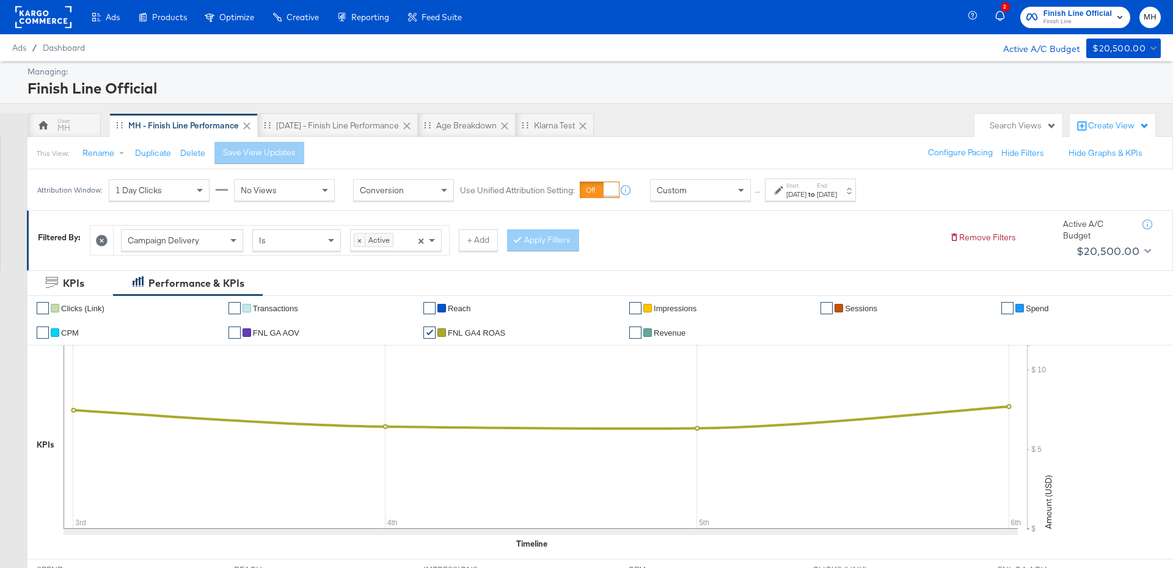
click at [837, 192] on div "Aug 6th 2025" at bounding box center [827, 194] width 20 height 10
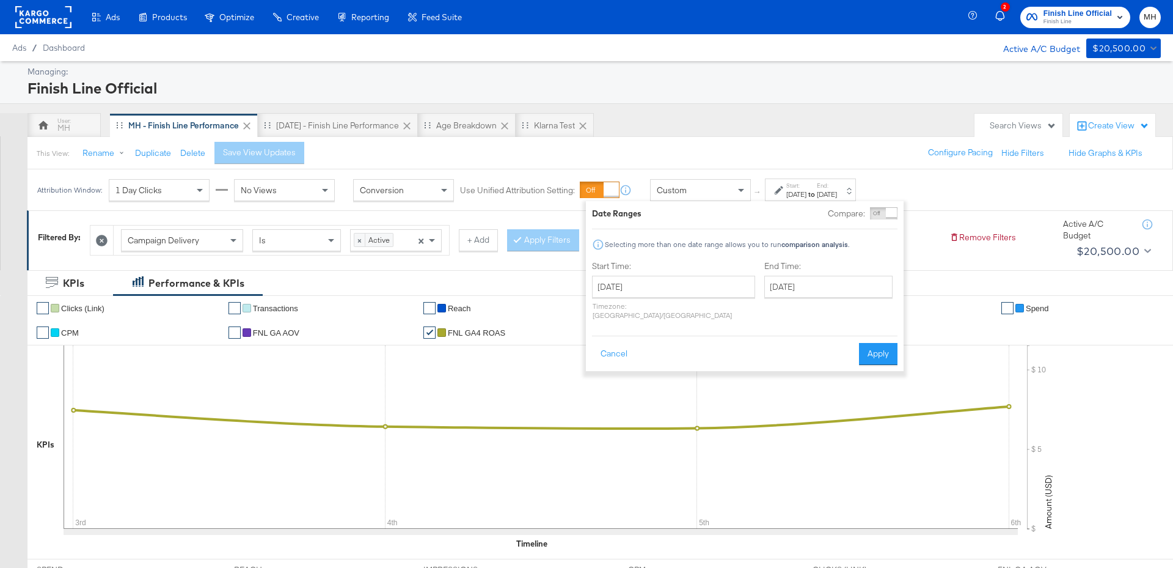
click at [796, 302] on div "End Time: August 6th 2025 ‹ August 2025 › Su Mo Tu We Th Fr Sa 27 28 29 30 31 1…" at bounding box center [830, 292] width 133 height 65
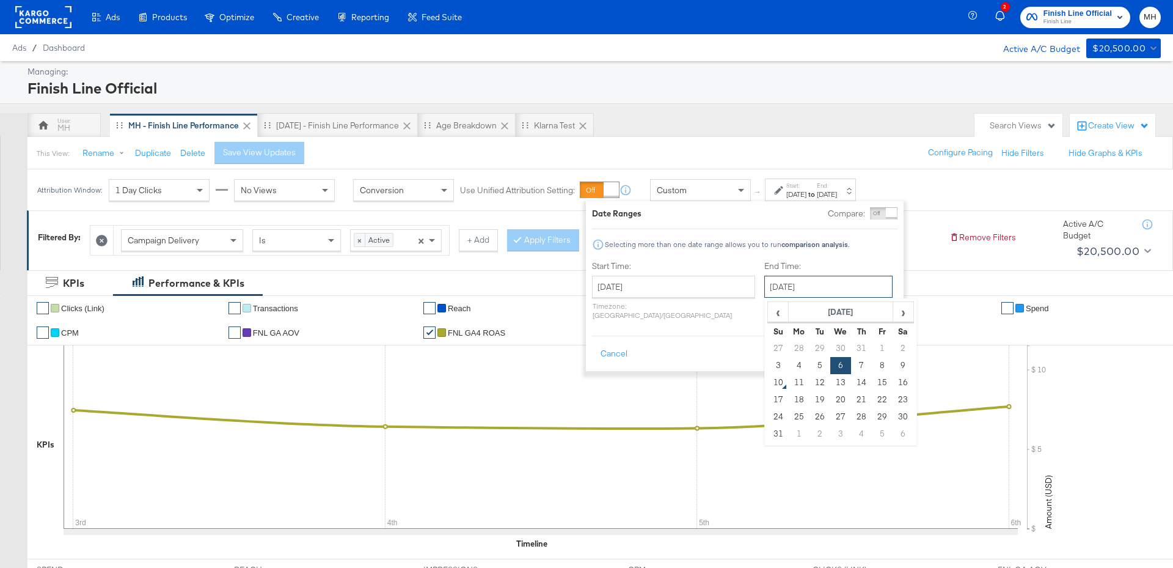
click at [796, 294] on input "August 6th 2025" at bounding box center [828, 287] width 128 height 22
click at [893, 365] on td "9" at bounding box center [903, 365] width 21 height 17
type input "[DATE]"
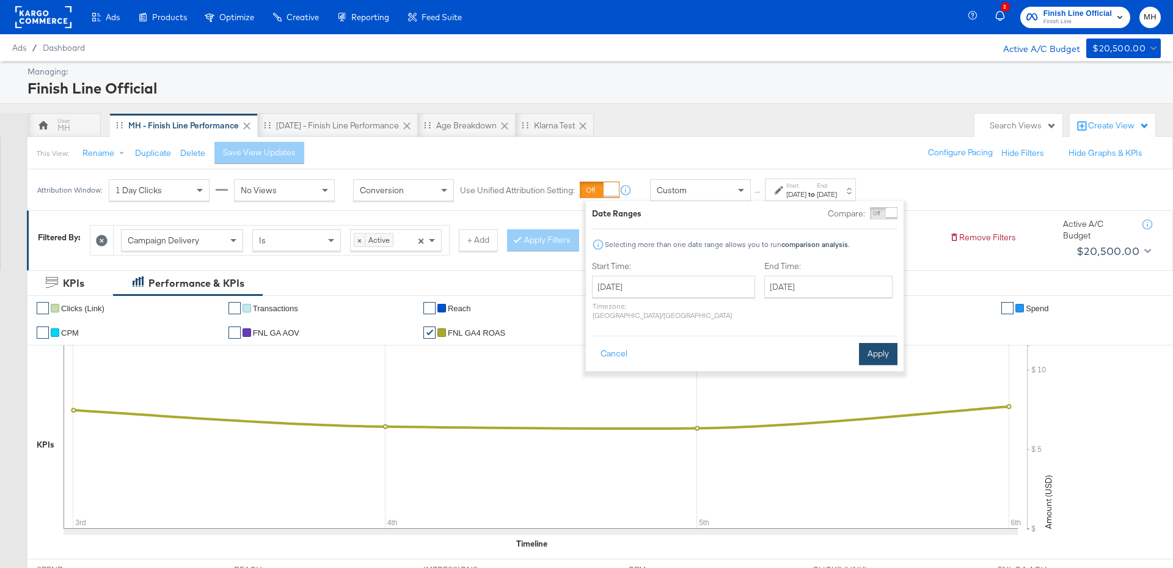
click at [874, 350] on button "Apply" at bounding box center [878, 354] width 38 height 22
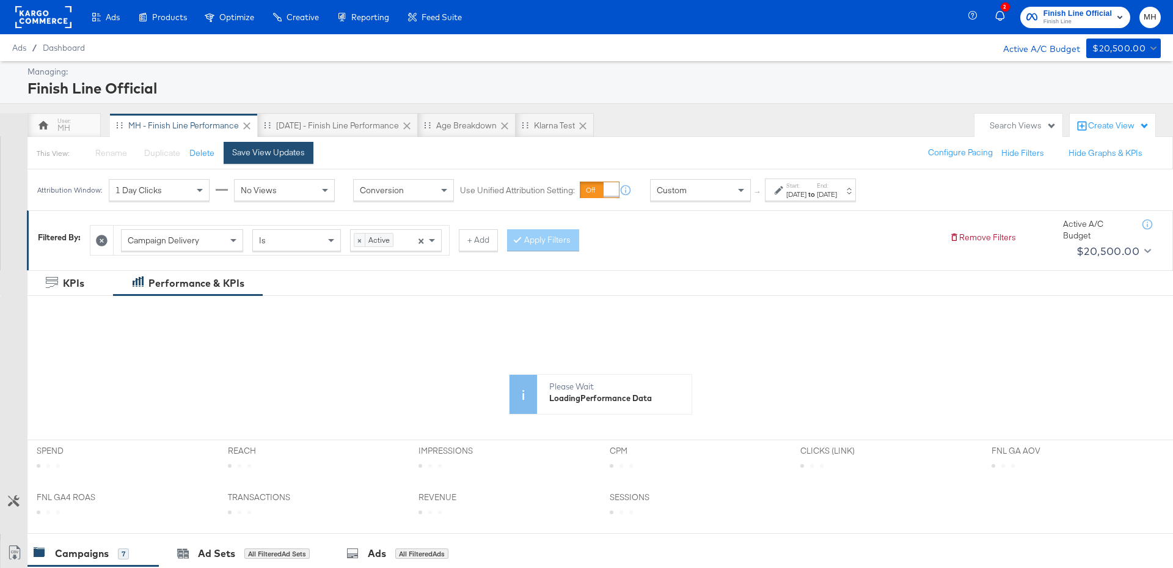
click at [257, 153] on div "Save View Updates" at bounding box center [268, 153] width 73 height 12
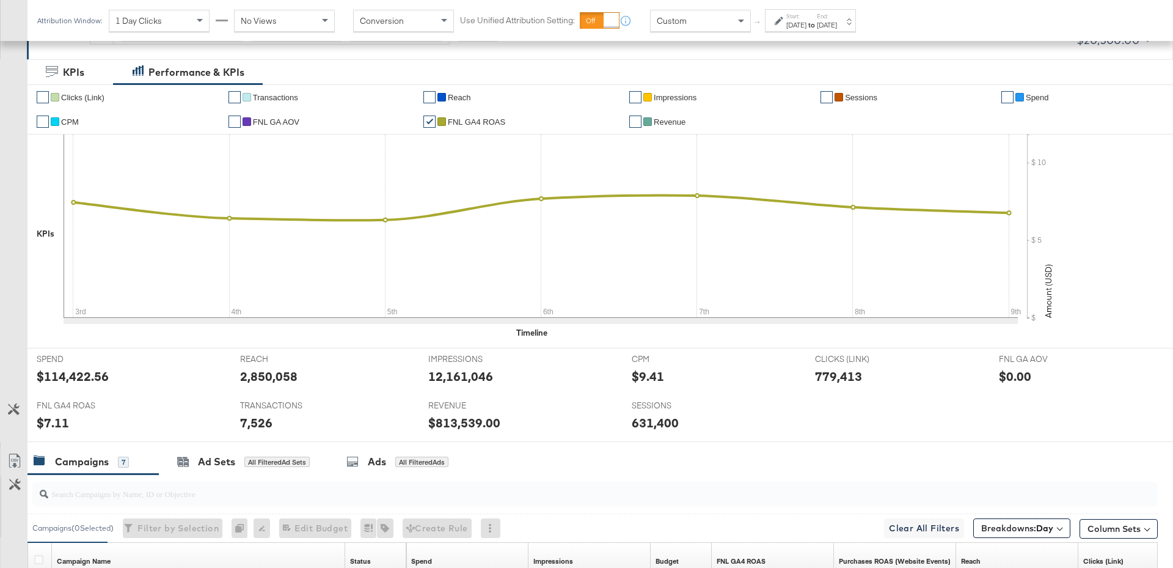
scroll to position [602, 0]
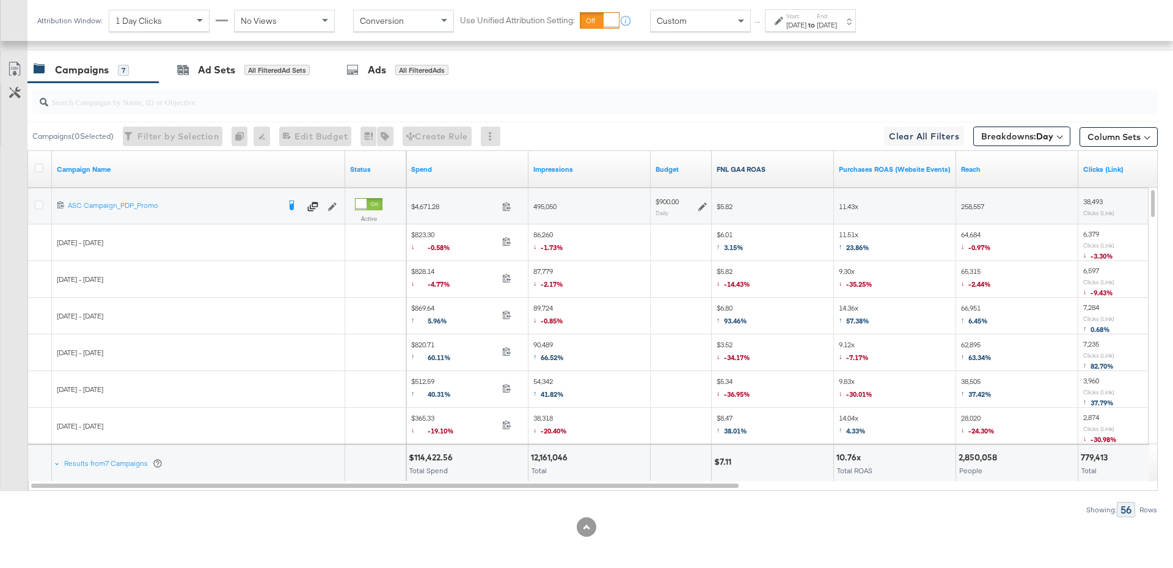
click at [754, 169] on link "FNL GA4 ROAS" at bounding box center [773, 169] width 112 height 10
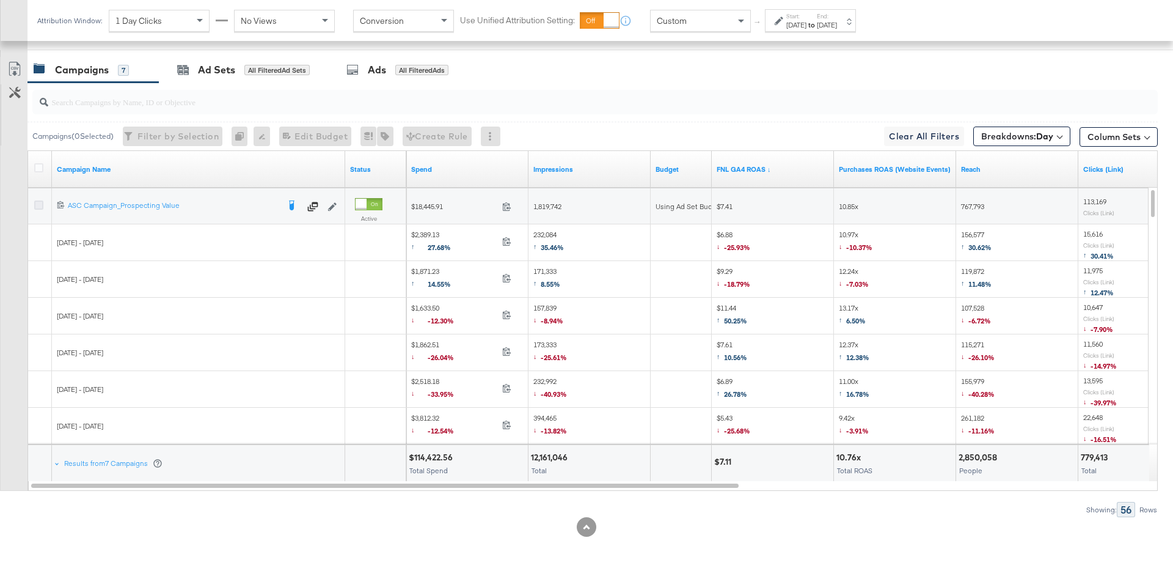
click at [42, 200] on icon at bounding box center [38, 204] width 9 height 9
click at [0, 0] on input "checkbox" at bounding box center [0, 0] width 0 height 0
click at [226, 63] on div "Ad Sets" at bounding box center [216, 70] width 37 height 14
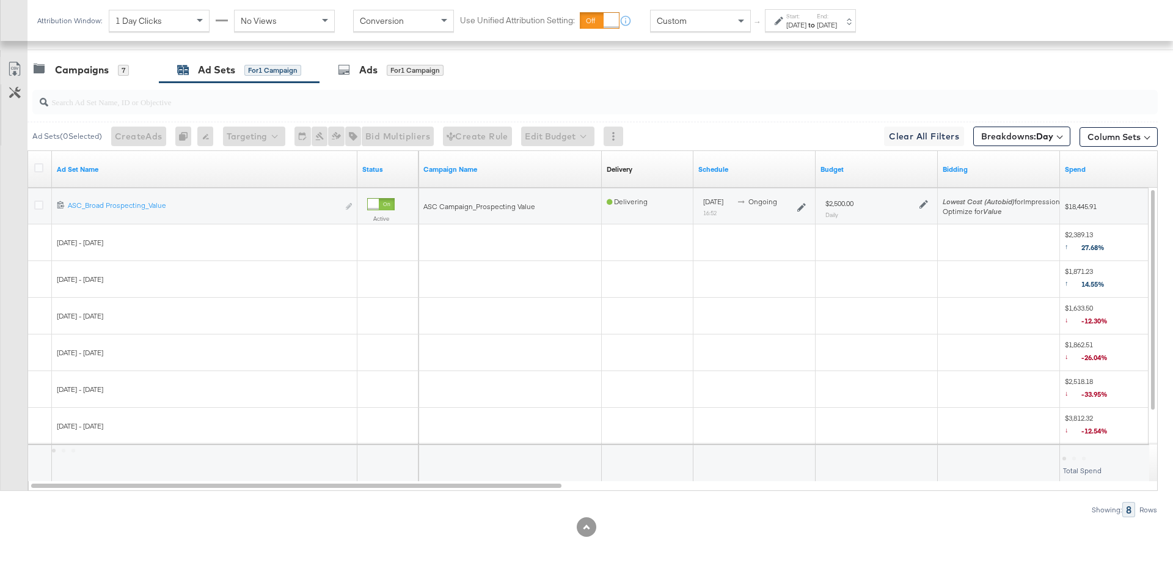
click at [925, 201] on icon at bounding box center [924, 204] width 9 height 9
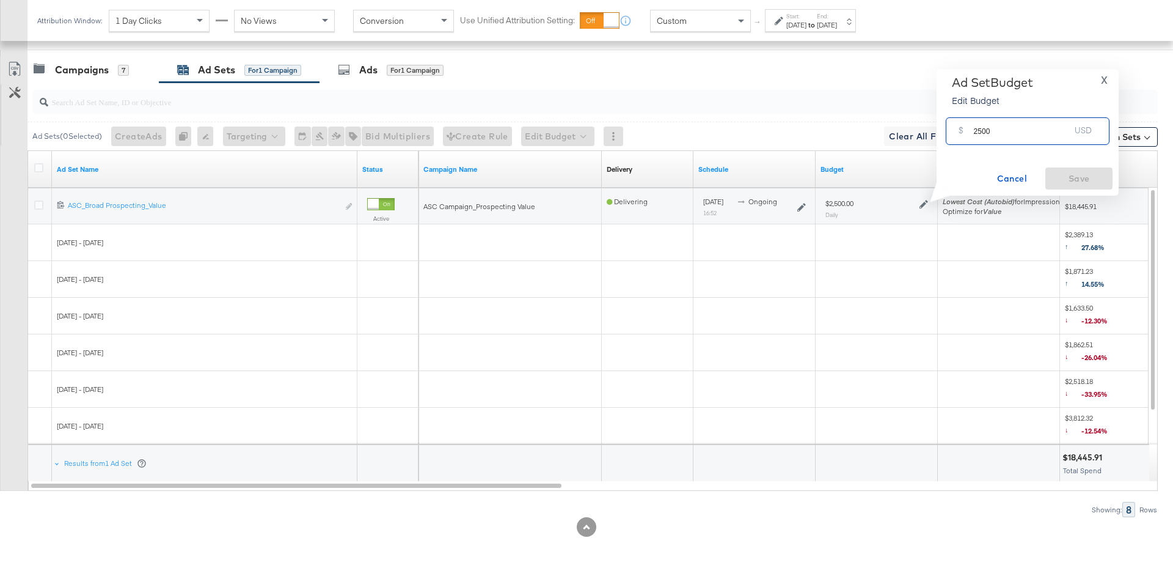
drag, startPoint x: 999, startPoint y: 137, endPoint x: 952, endPoint y: 134, distance: 47.1
click at [952, 134] on div "$ 2500 USD" at bounding box center [1028, 130] width 164 height 27
type input "4000"
click at [1091, 174] on span "Save" at bounding box center [1078, 178] width 57 height 15
click at [113, 63] on div "Campaigns 7" at bounding box center [81, 70] width 95 height 14
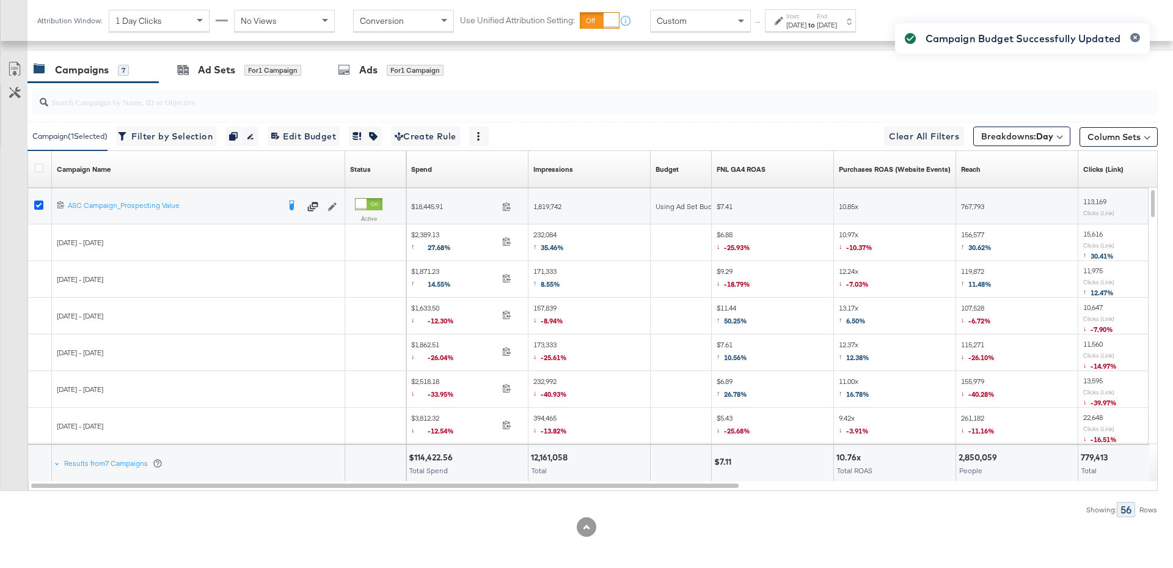
click at [37, 200] on icon at bounding box center [38, 204] width 9 height 9
click at [0, 0] on input "checkbox" at bounding box center [0, 0] width 0 height 0
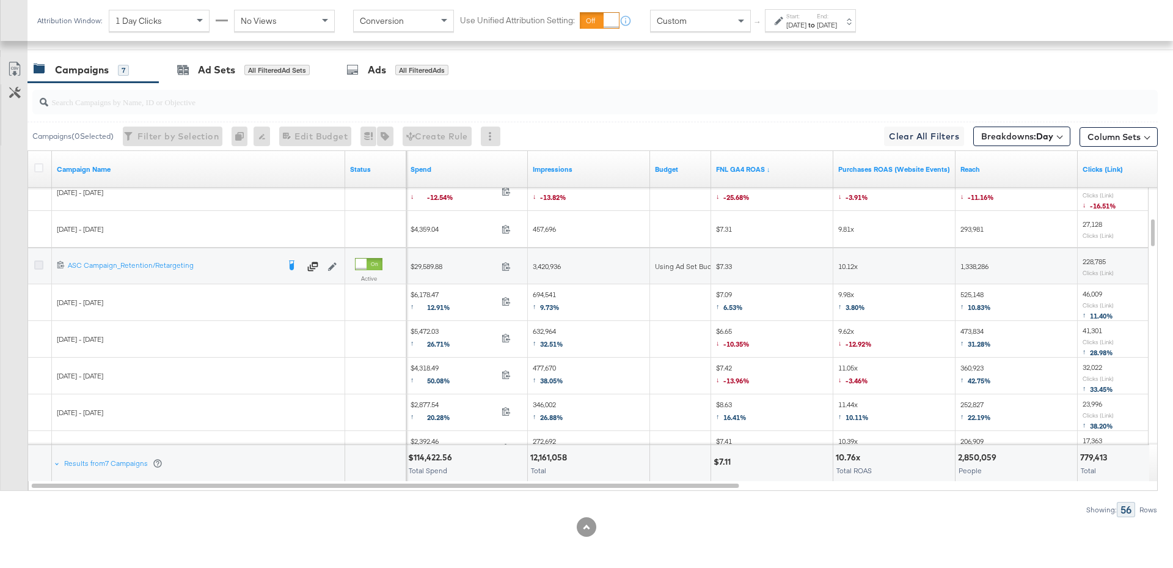
click at [39, 263] on icon at bounding box center [38, 264] width 9 height 9
click at [0, 0] on input "checkbox" at bounding box center [0, 0] width 0 height 0
click at [255, 75] on div "Ad Sets for 1 Campaign" at bounding box center [239, 70] width 161 height 26
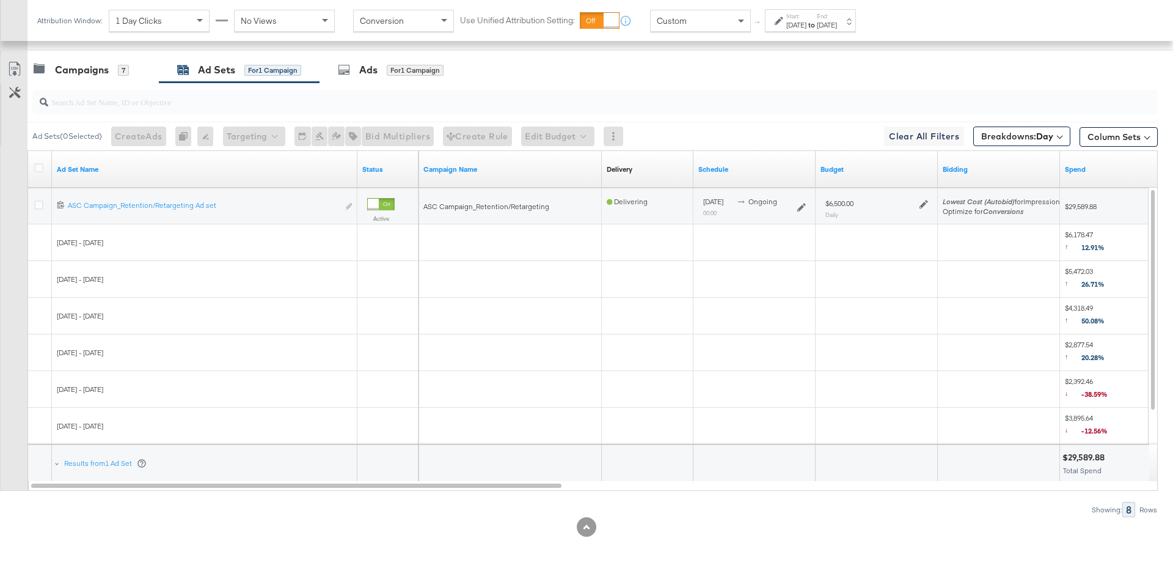
click at [925, 203] on icon at bounding box center [924, 204] width 9 height 9
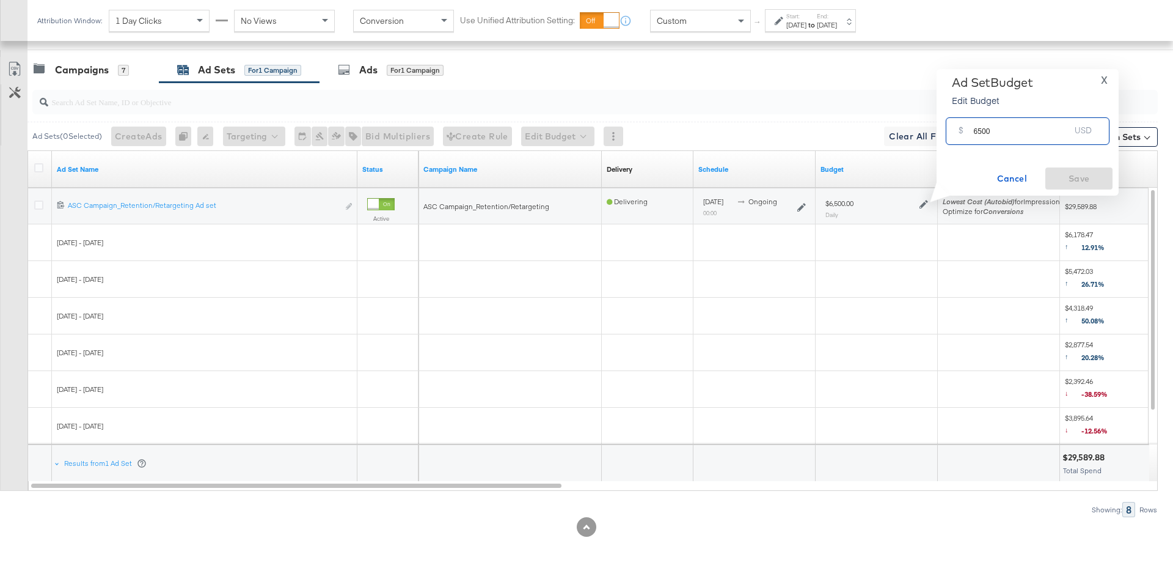
drag, startPoint x: 999, startPoint y: 133, endPoint x: 968, endPoint y: 133, distance: 30.6
click at [968, 133] on div "$ 6500 USD" at bounding box center [1028, 130] width 164 height 27
type input "5000"
click at [1062, 163] on div "Ad Set Budget Edit Budget X $ 5000 USD Cancel Save" at bounding box center [1028, 132] width 170 height 114
click at [1064, 176] on span "Save" at bounding box center [1078, 178] width 57 height 15
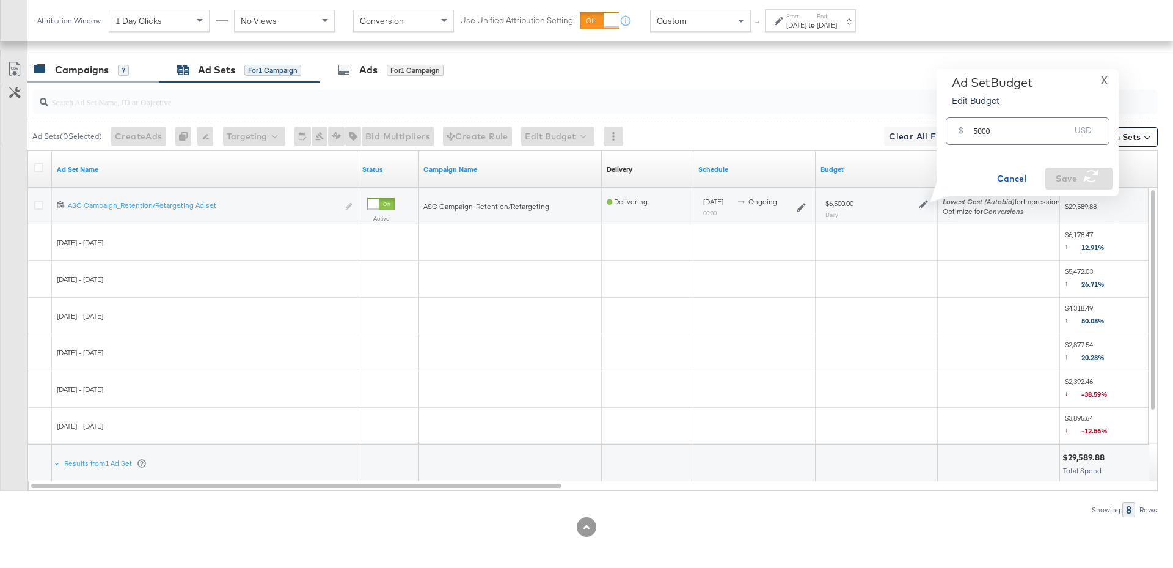
click at [110, 71] on div "Campaigns 7" at bounding box center [81, 70] width 95 height 14
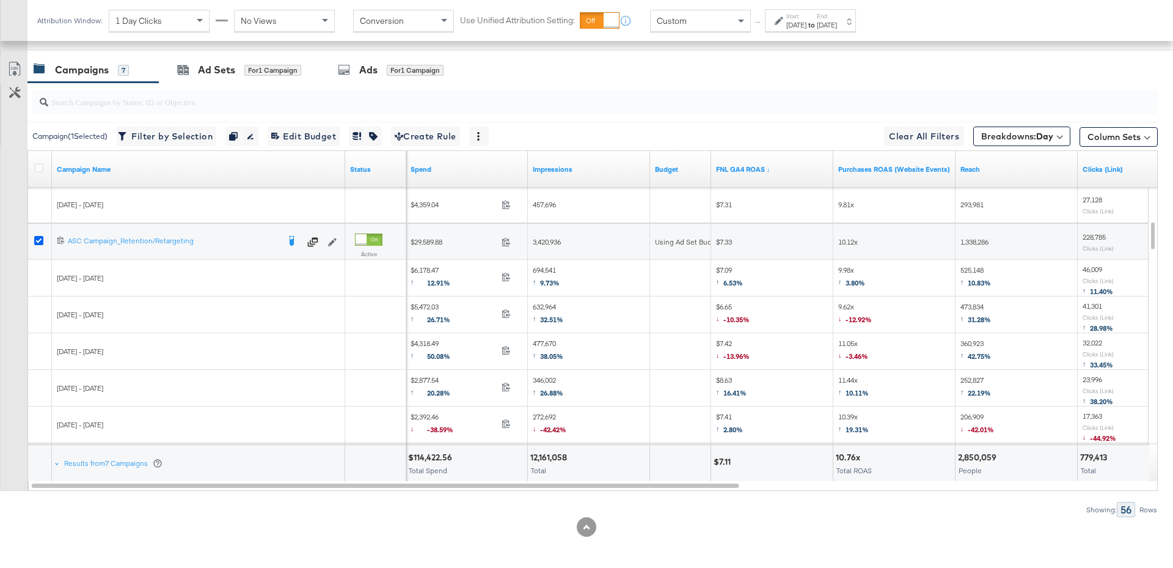
click at [38, 236] on icon at bounding box center [38, 240] width 9 height 9
click at [0, 0] on input "checkbox" at bounding box center [0, 0] width 0 height 0
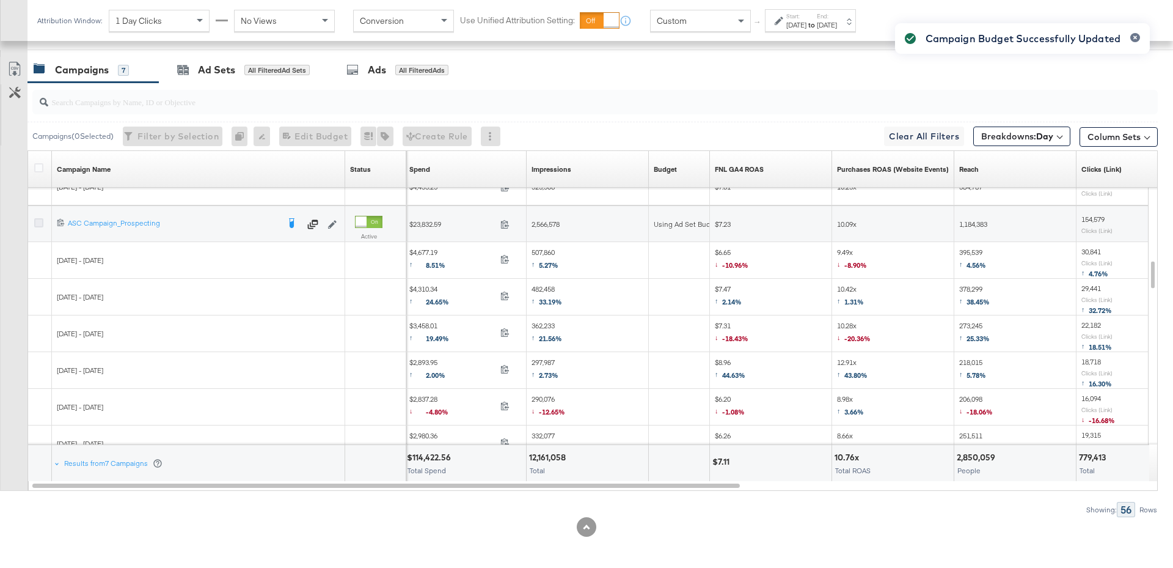
click at [36, 219] on icon at bounding box center [38, 222] width 9 height 9
click at [0, 0] on input "checkbox" at bounding box center [0, 0] width 0 height 0
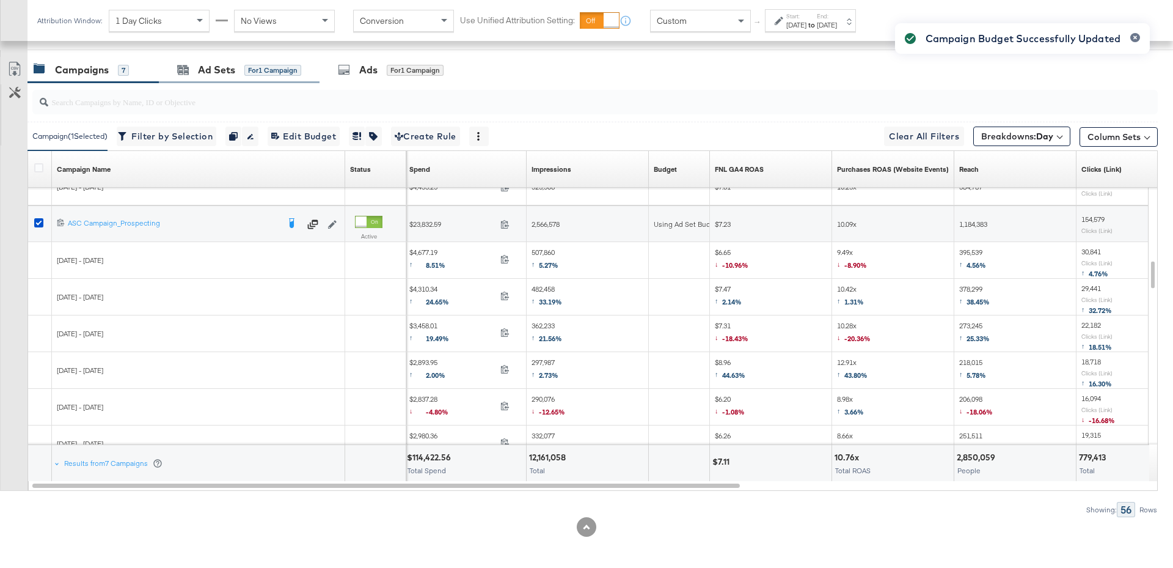
click at [291, 59] on div "Ad Sets for 1 Campaign" at bounding box center [239, 70] width 161 height 26
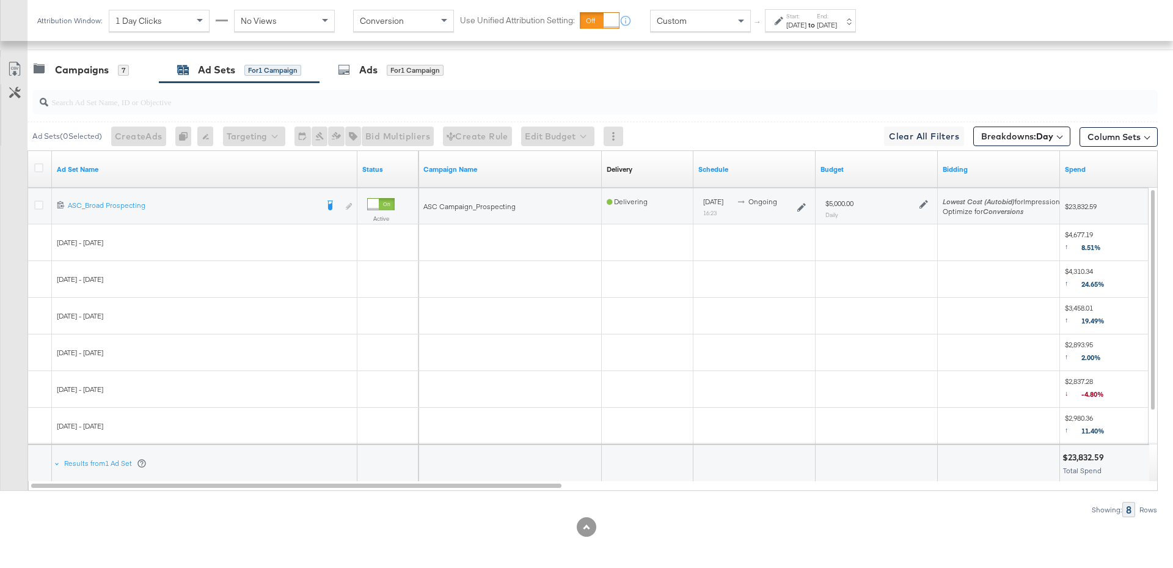
click at [923, 200] on icon at bounding box center [924, 204] width 9 height 9
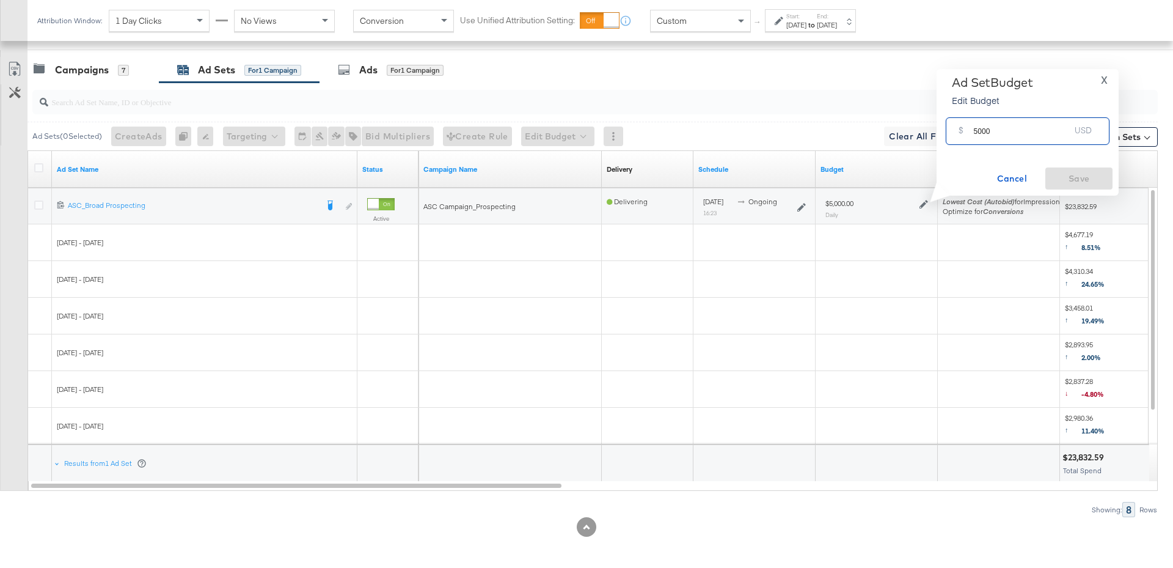
drag, startPoint x: 1005, startPoint y: 132, endPoint x: 972, endPoint y: 126, distance: 33.5
click at [972, 126] on div "$ 5000 USD" at bounding box center [1028, 130] width 164 height 27
type input "4500"
click at [1070, 173] on span "Save" at bounding box center [1078, 178] width 57 height 15
click at [101, 67] on div "Campaigns" at bounding box center [82, 70] width 54 height 14
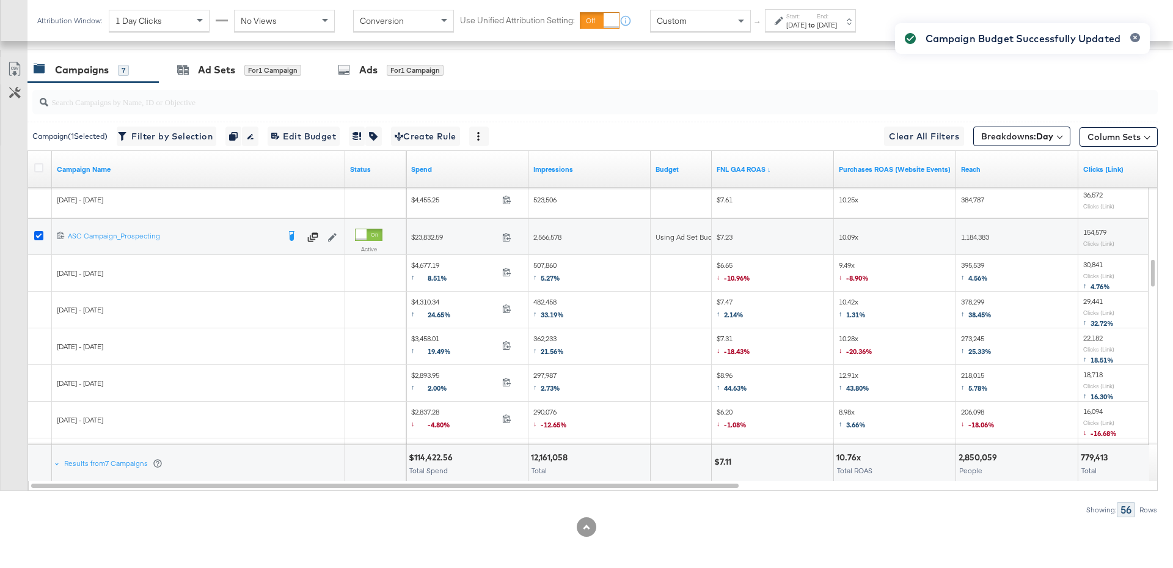
click at [38, 233] on icon at bounding box center [38, 235] width 9 height 9
click at [0, 0] on input "checkbox" at bounding box center [0, 0] width 0 height 0
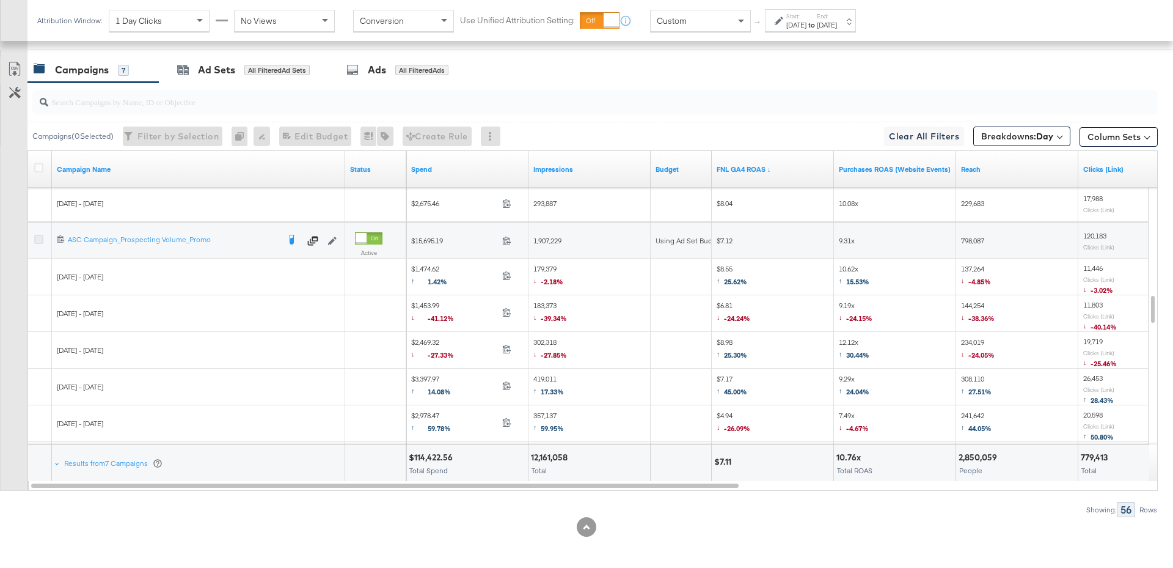
click at [38, 236] on icon at bounding box center [38, 239] width 9 height 9
click at [0, 0] on input "checkbox" at bounding box center [0, 0] width 0 height 0
click at [249, 75] on div "Ad Sets for 1 Campaign" at bounding box center [239, 70] width 161 height 26
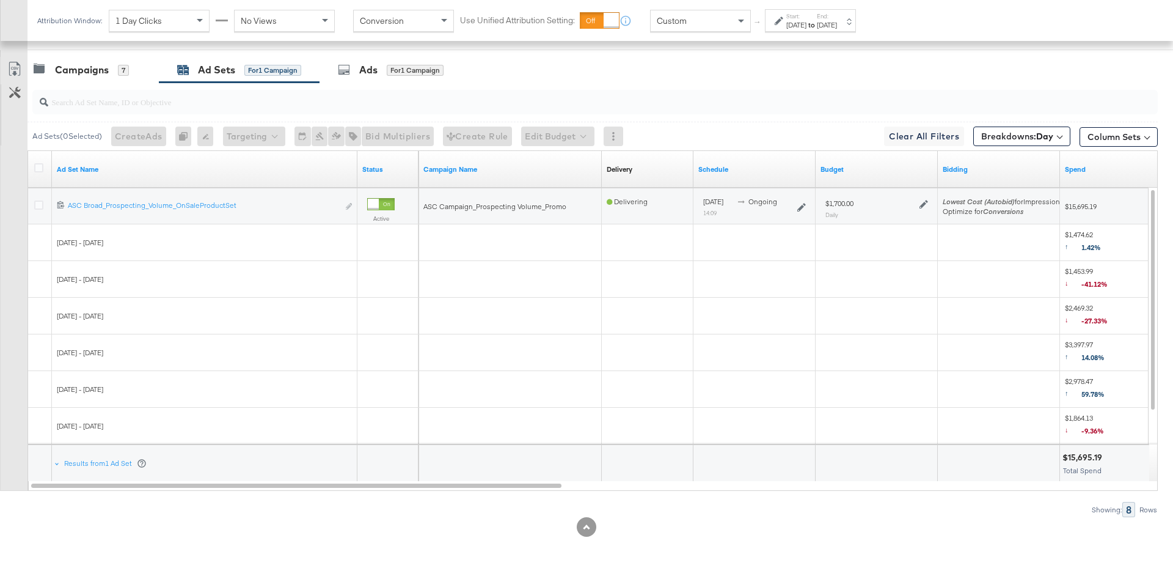
click at [918, 199] on div at bounding box center [923, 203] width 12 height 10
click at [920, 200] on icon at bounding box center [924, 204] width 9 height 9
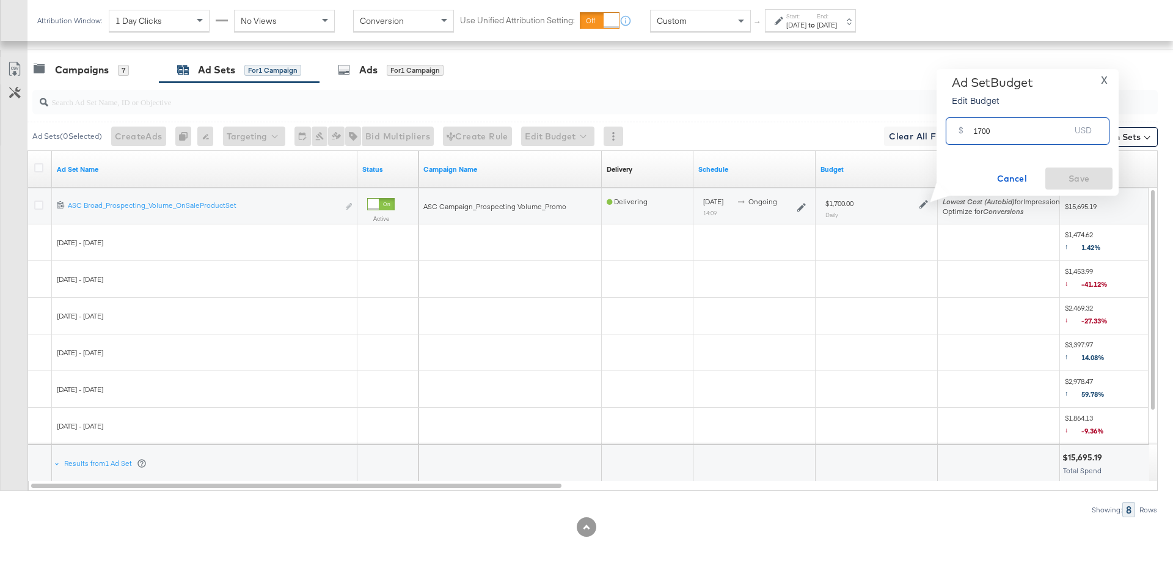
drag, startPoint x: 995, startPoint y: 138, endPoint x: 955, endPoint y: 131, distance: 40.9
click at [955, 131] on div "$ 1700 USD" at bounding box center [1028, 130] width 164 height 27
type input "1500"
click at [1063, 175] on span "Save" at bounding box center [1078, 178] width 57 height 15
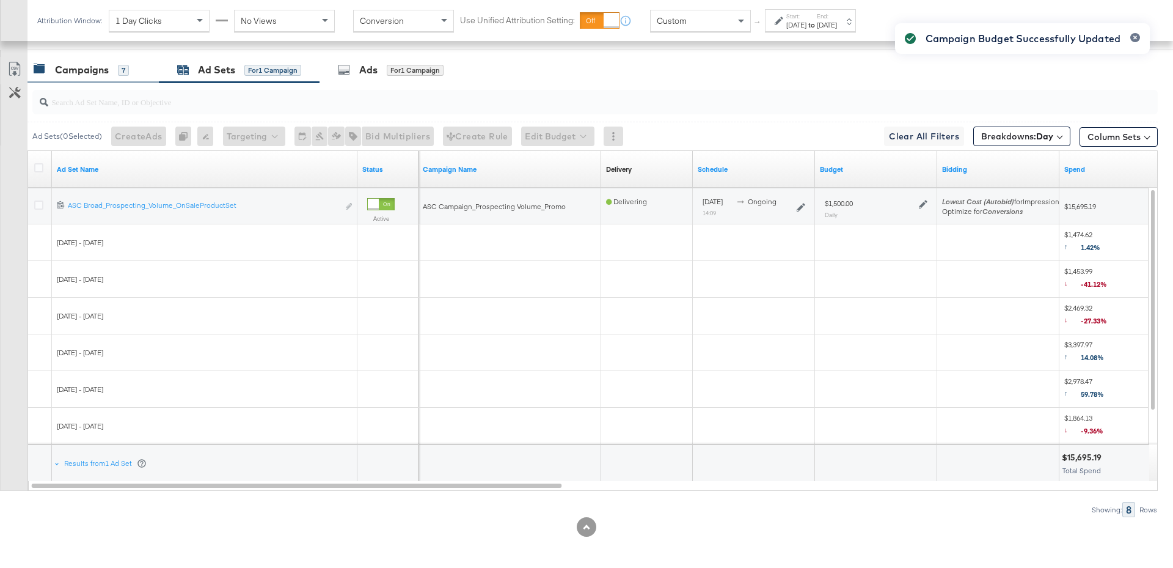
click at [99, 77] on div "Campaigns 7" at bounding box center [92, 70] width 131 height 26
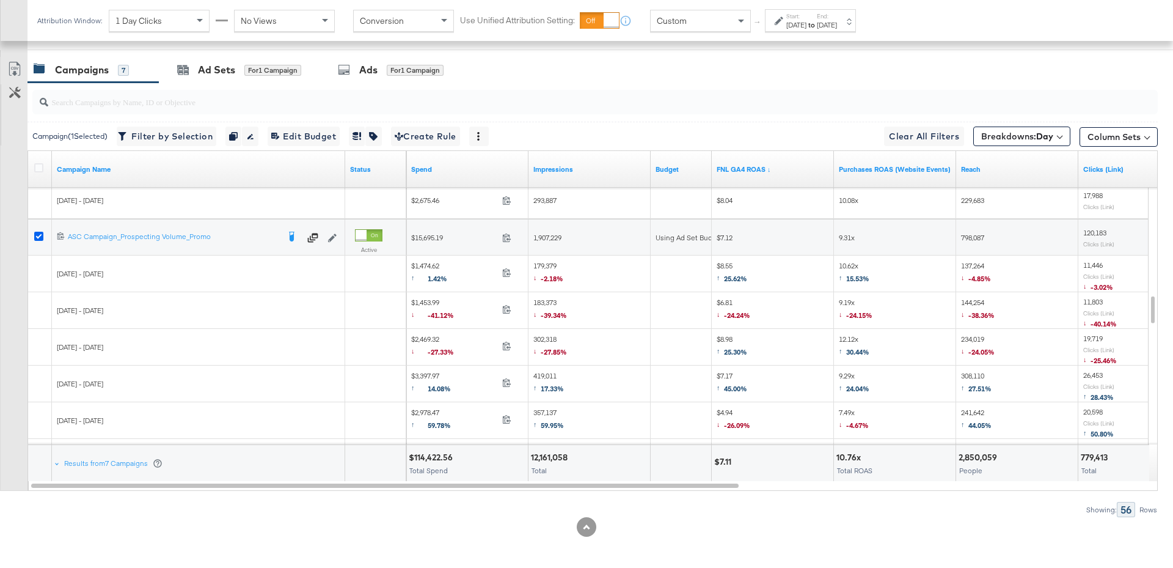
click at [37, 232] on icon at bounding box center [38, 236] width 9 height 9
click at [0, 0] on input "checkbox" at bounding box center [0, 0] width 0 height 0
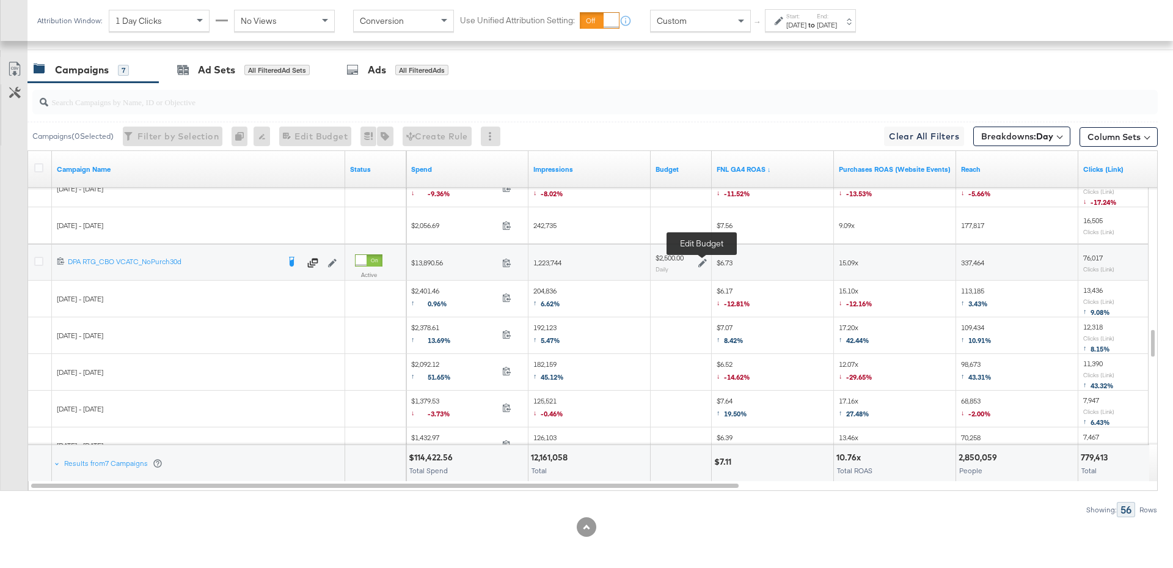
click at [706, 258] on icon at bounding box center [702, 262] width 9 height 9
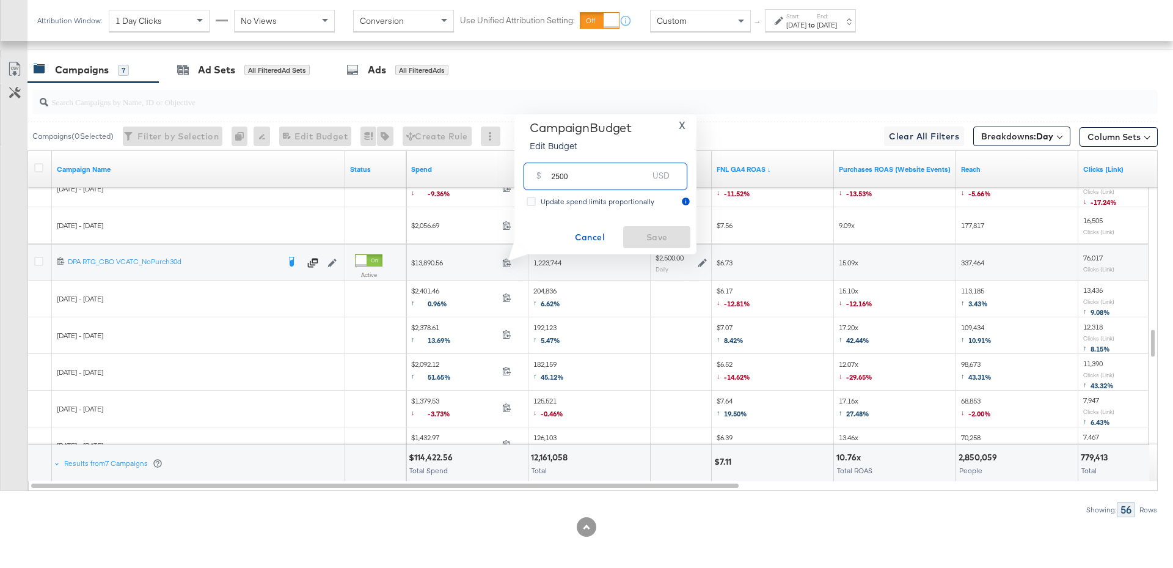
drag, startPoint x: 580, startPoint y: 182, endPoint x: 546, endPoint y: 182, distance: 34.2
click at [546, 182] on div "$ 2500 USD" at bounding box center [606, 176] width 164 height 27
type input "2000"
click at [681, 243] on span "Save" at bounding box center [656, 237] width 57 height 15
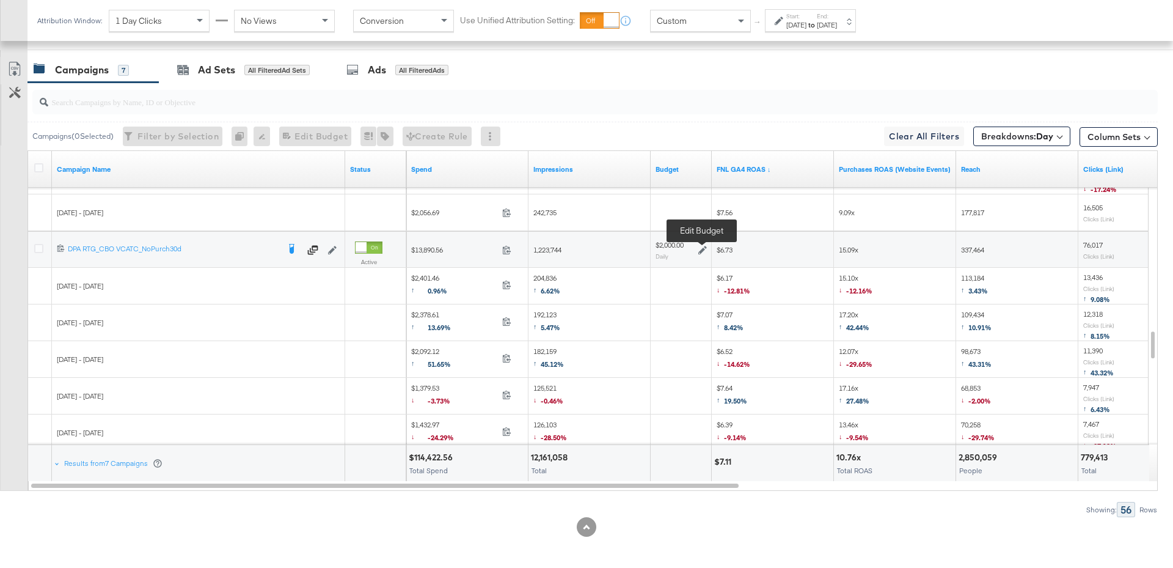
click at [700, 249] on icon at bounding box center [702, 250] width 9 height 9
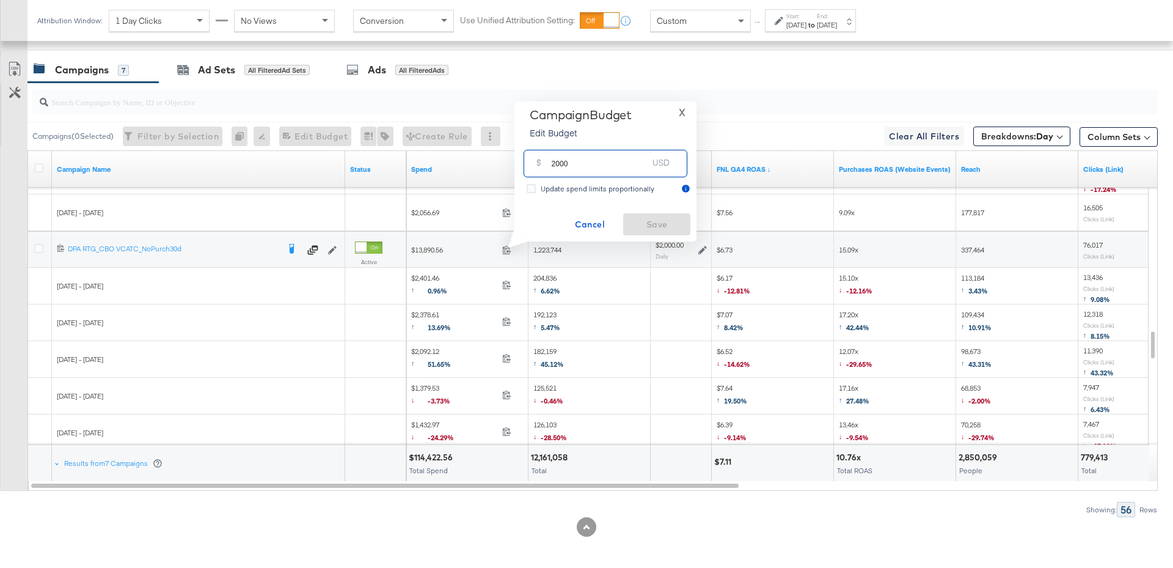
drag, startPoint x: 574, startPoint y: 166, endPoint x: 541, endPoint y: 162, distance: 33.8
click at [541, 162] on div "$ 2000 USD" at bounding box center [606, 163] width 164 height 27
type input "1500"
click at [654, 225] on span "Save" at bounding box center [656, 224] width 57 height 15
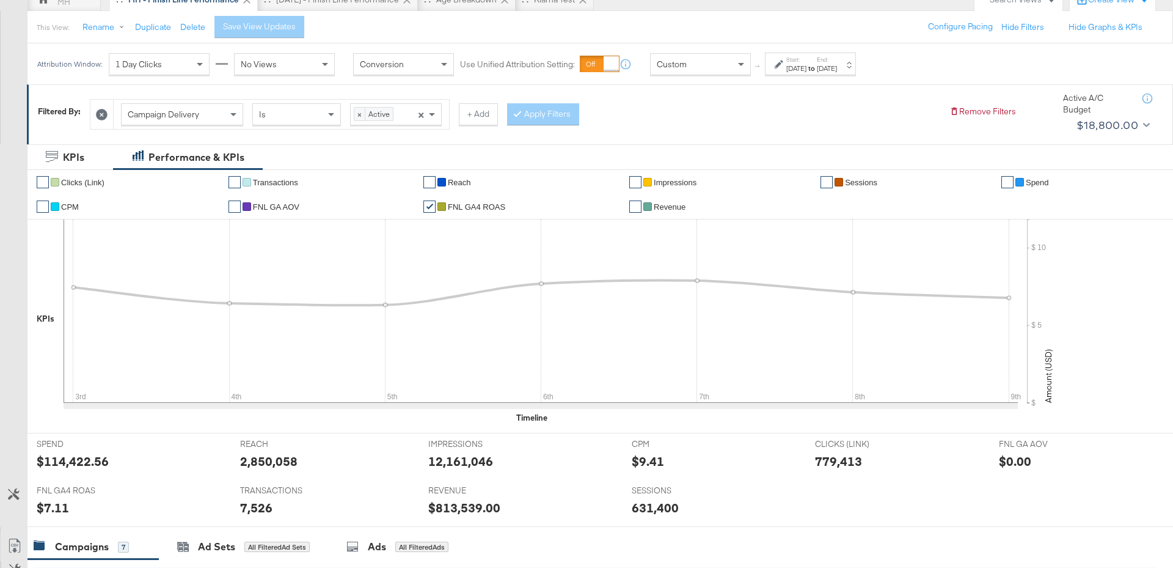
scroll to position [0, 0]
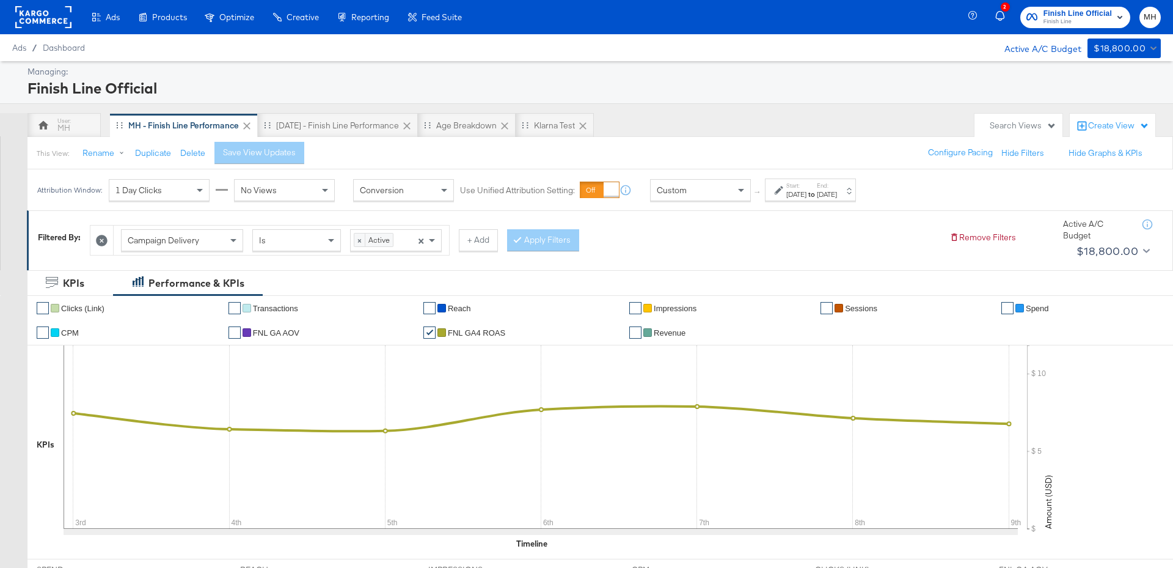
click at [1071, 17] on span "Finish Line" at bounding box center [1078, 22] width 68 height 10
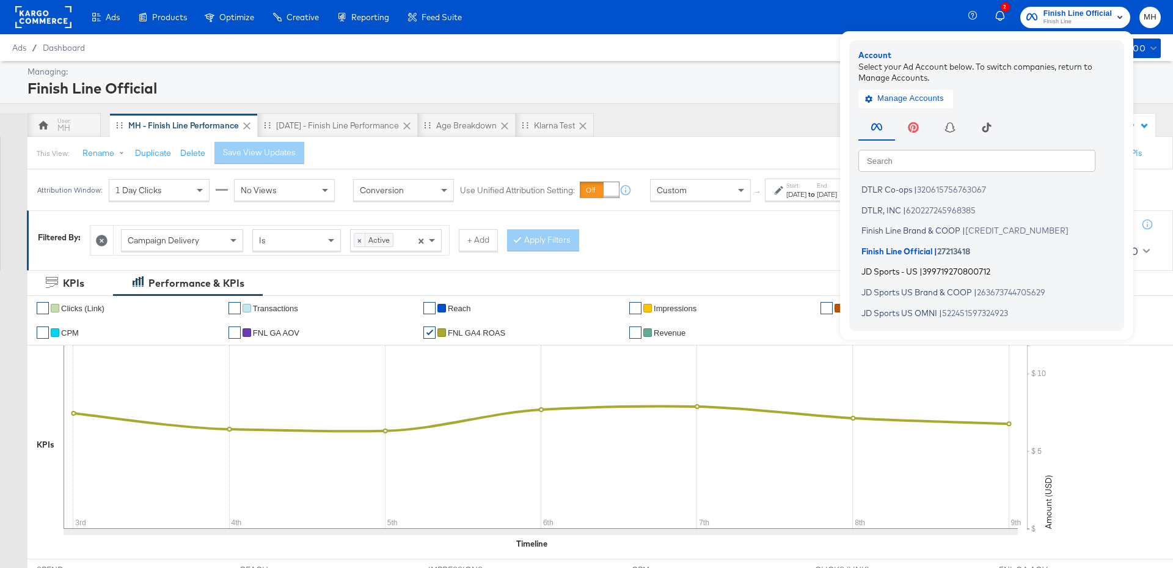
click at [928, 273] on span "399719270800712" at bounding box center [957, 271] width 68 height 10
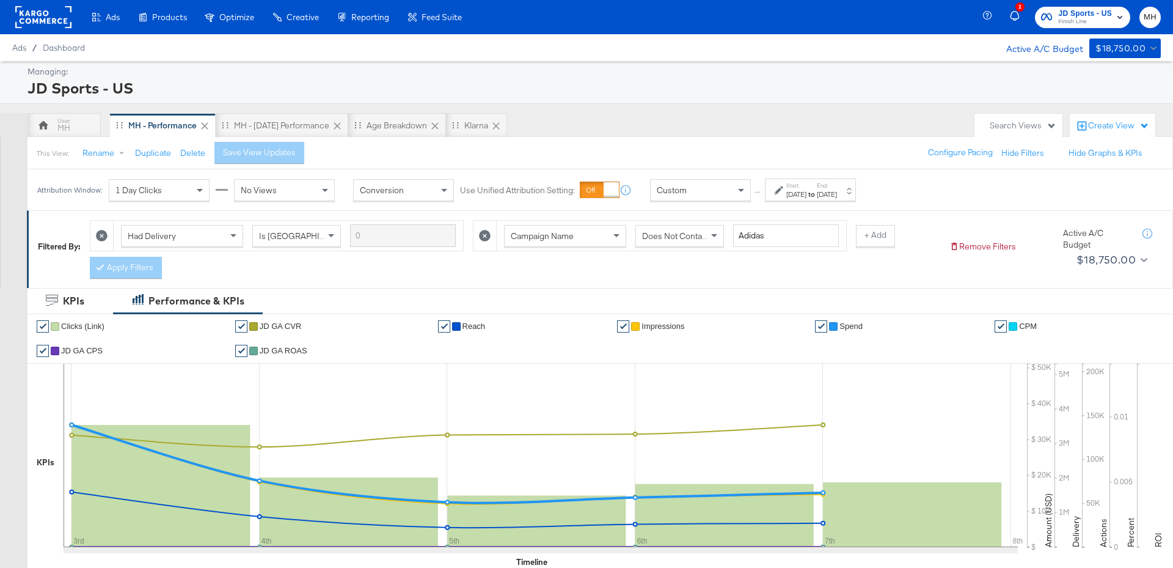
click at [837, 193] on div "[DATE]" at bounding box center [827, 194] width 20 height 10
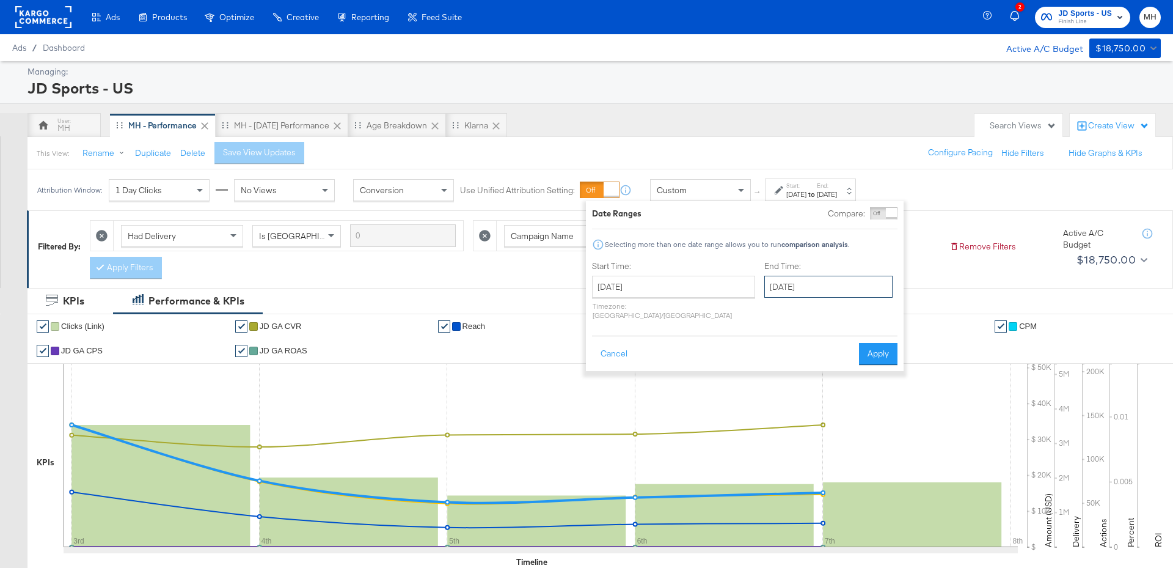
click at [830, 280] on input "[DATE]" at bounding box center [828, 287] width 128 height 22
click at [893, 369] on td "9" at bounding box center [903, 365] width 21 height 17
type input "[DATE]"
click at [879, 353] on button "Apply" at bounding box center [878, 354] width 38 height 22
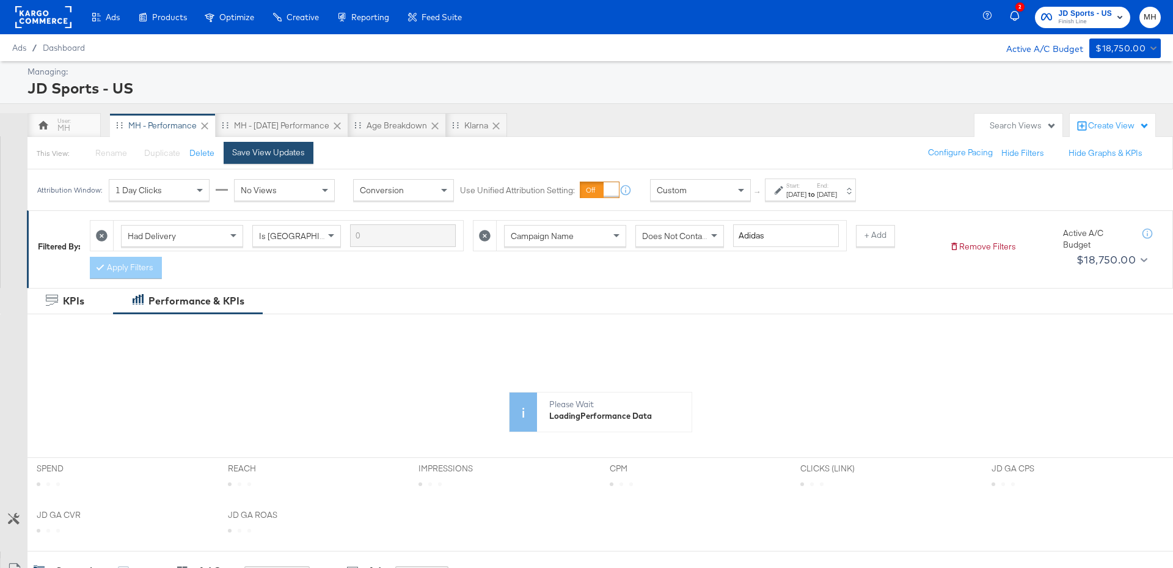
click at [255, 148] on div "Save View Updates" at bounding box center [268, 153] width 73 height 12
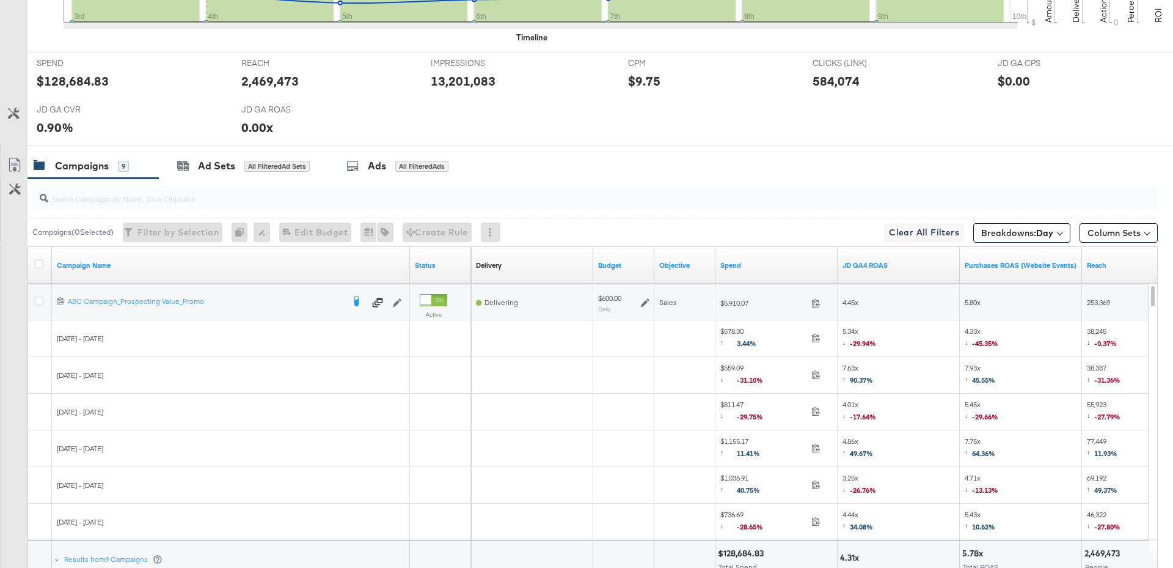
scroll to position [620, 0]
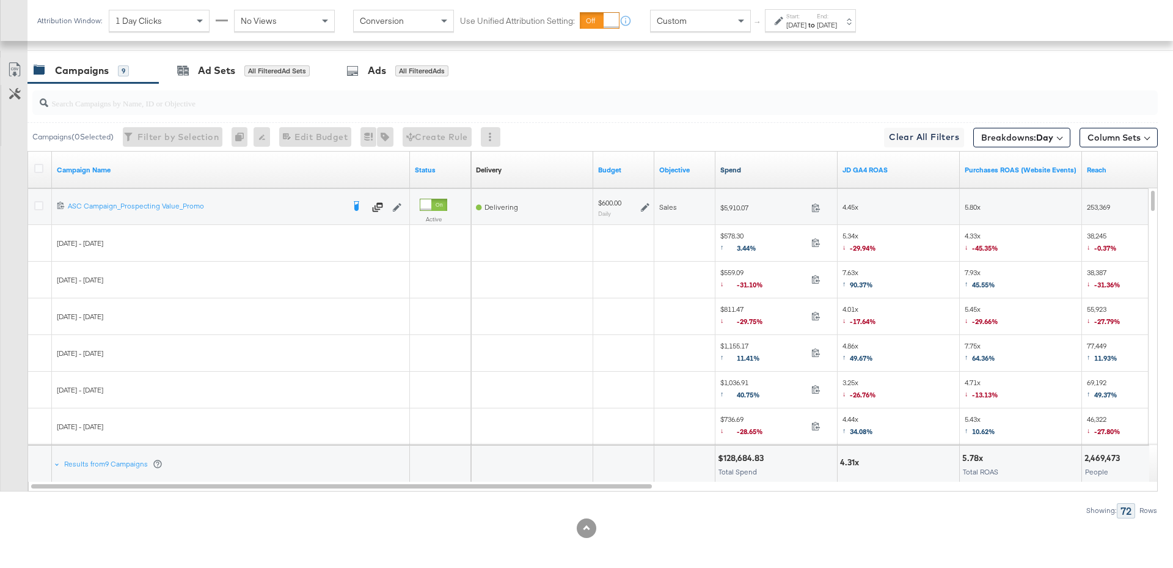
click at [761, 165] on link "Spend" at bounding box center [776, 170] width 112 height 10
click at [888, 165] on link "JD GA4 ROAS" at bounding box center [899, 170] width 112 height 10
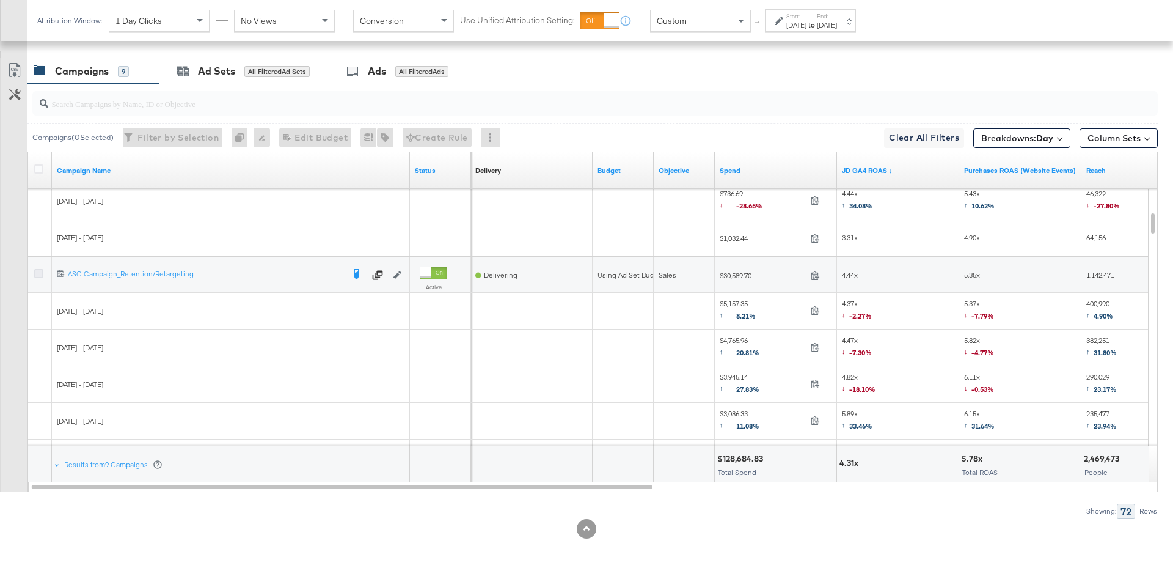
click at [39, 272] on icon at bounding box center [38, 273] width 9 height 9
click at [0, 0] on input "checkbox" at bounding box center [0, 0] width 0 height 0
click at [231, 67] on div "Ad Sets" at bounding box center [216, 71] width 37 height 14
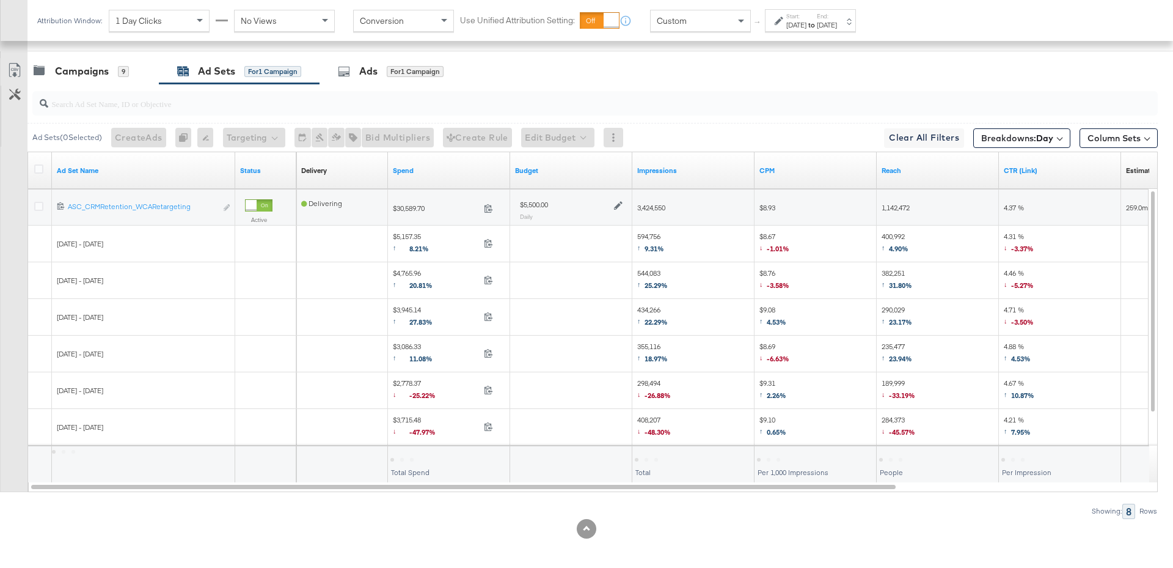
click at [618, 202] on icon at bounding box center [618, 206] width 9 height 9
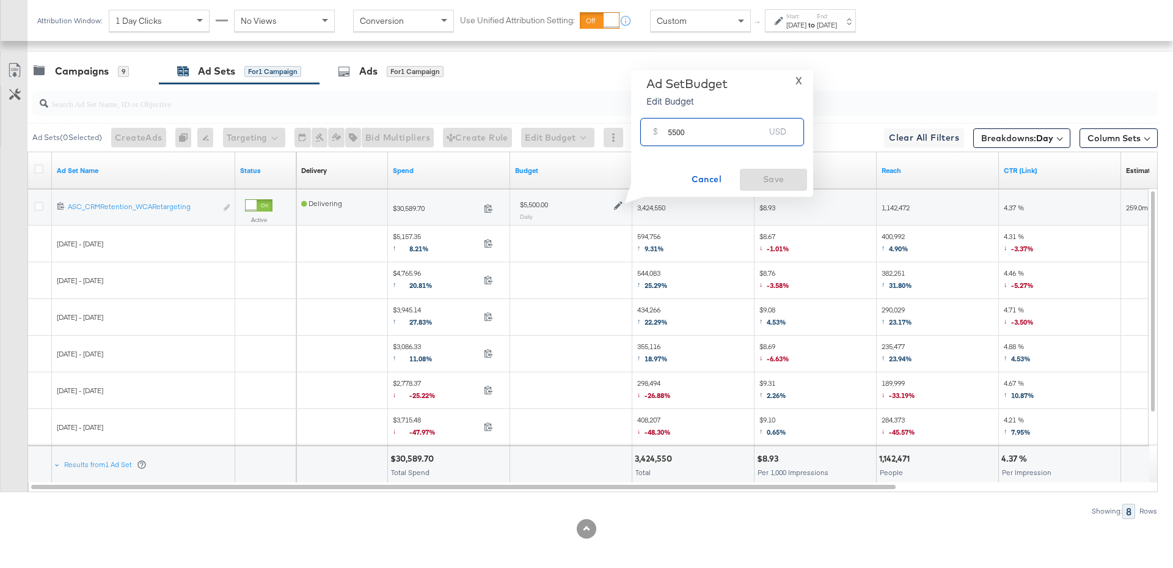
drag, startPoint x: 687, startPoint y: 136, endPoint x: 656, endPoint y: 136, distance: 31.2
click at [656, 136] on div "$ 5500 USD" at bounding box center [722, 131] width 164 height 27
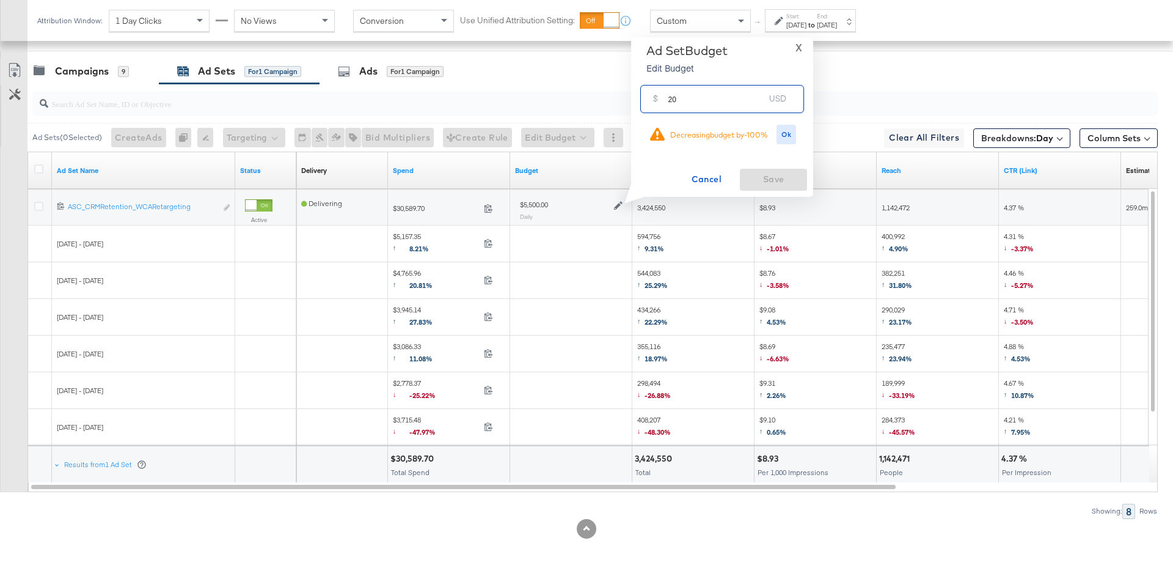
type input "2"
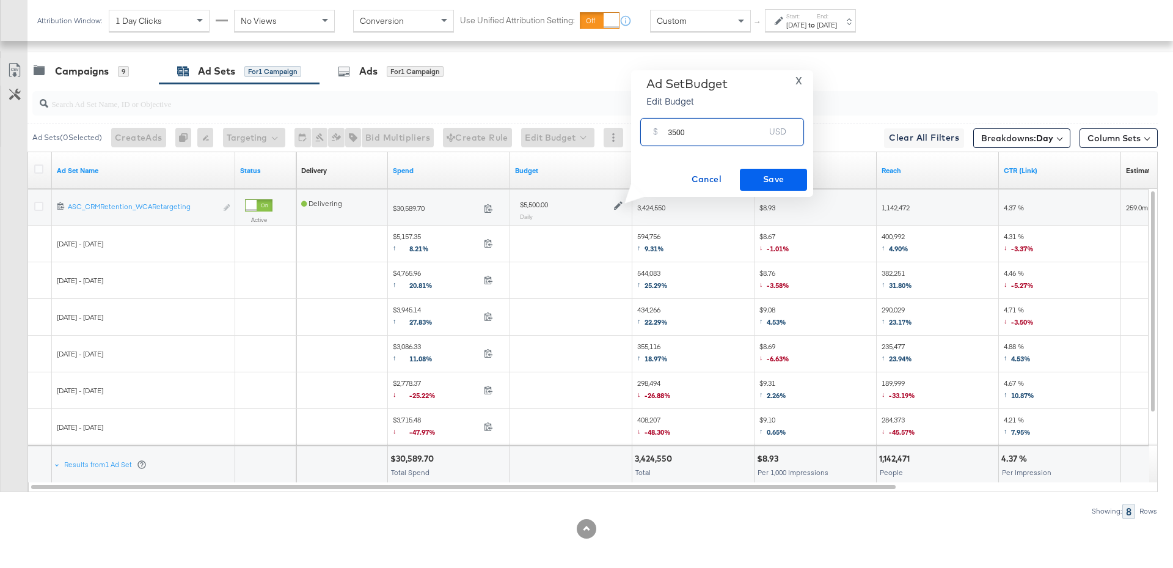
type input "3500"
click at [765, 186] on span "Save" at bounding box center [773, 179] width 57 height 15
click at [89, 60] on div "Campaigns 9" at bounding box center [92, 71] width 131 height 26
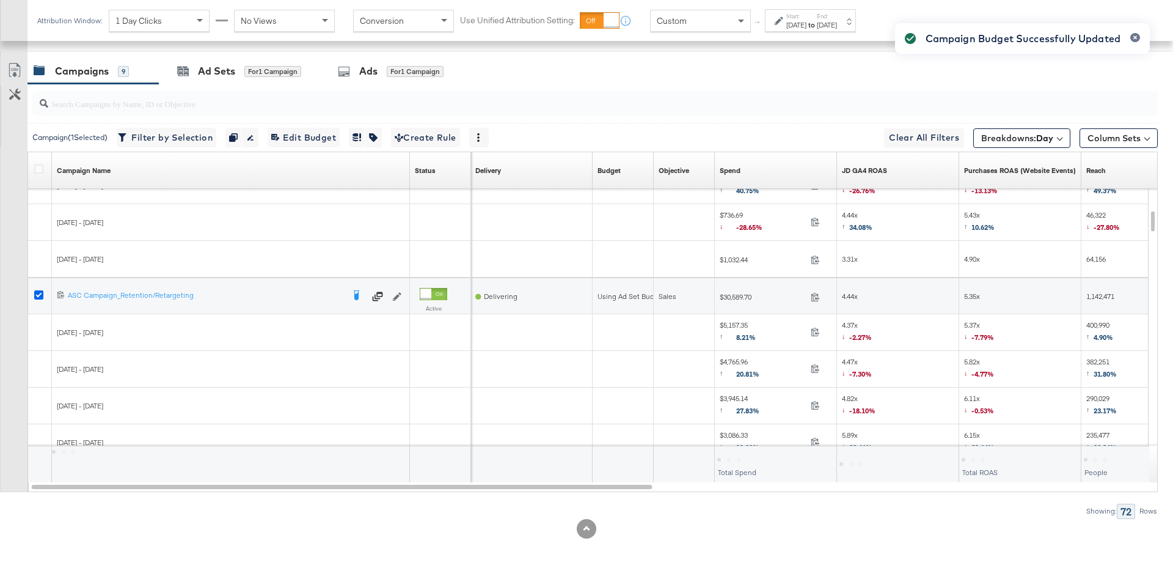
click at [40, 290] on icon at bounding box center [38, 294] width 9 height 9
click at [0, 0] on input "checkbox" at bounding box center [0, 0] width 0 height 0
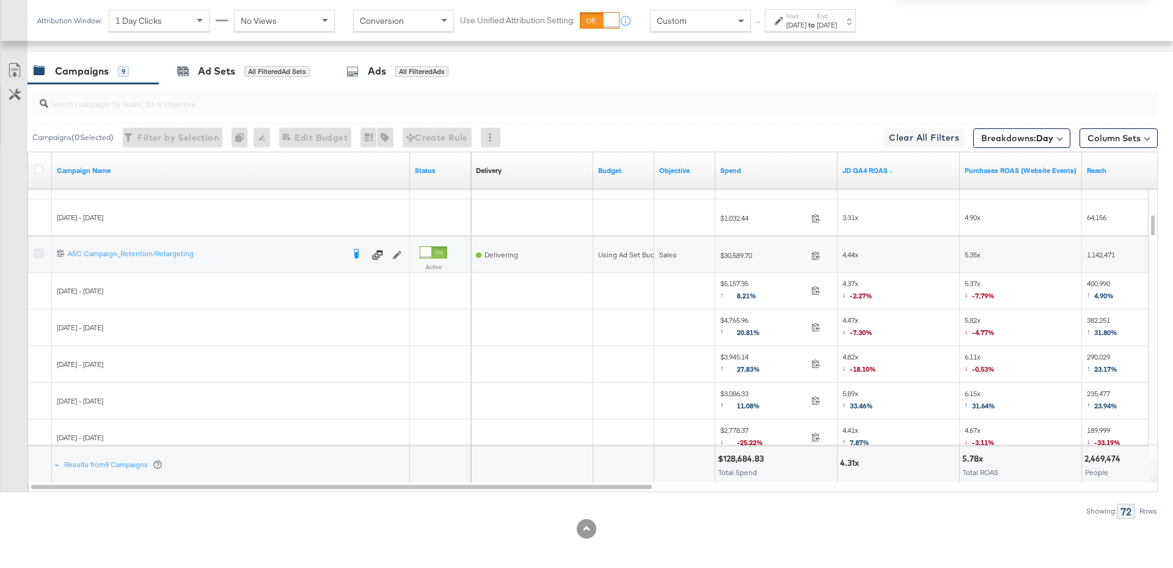
click at [40, 249] on icon at bounding box center [38, 253] width 9 height 9
click at [0, 0] on input "checkbox" at bounding box center [0, 0] width 0 height 0
click at [249, 84] on div at bounding box center [592, 103] width 1130 height 39
click at [268, 70] on div "for 1 Campaign" at bounding box center [272, 71] width 57 height 11
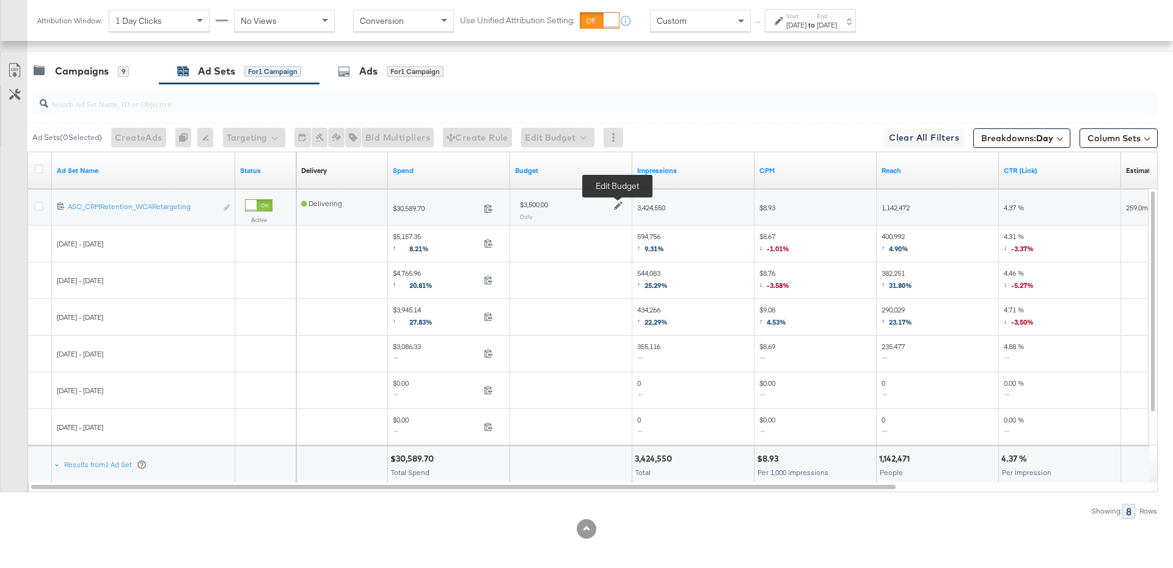
click at [619, 202] on icon at bounding box center [618, 206] width 9 height 9
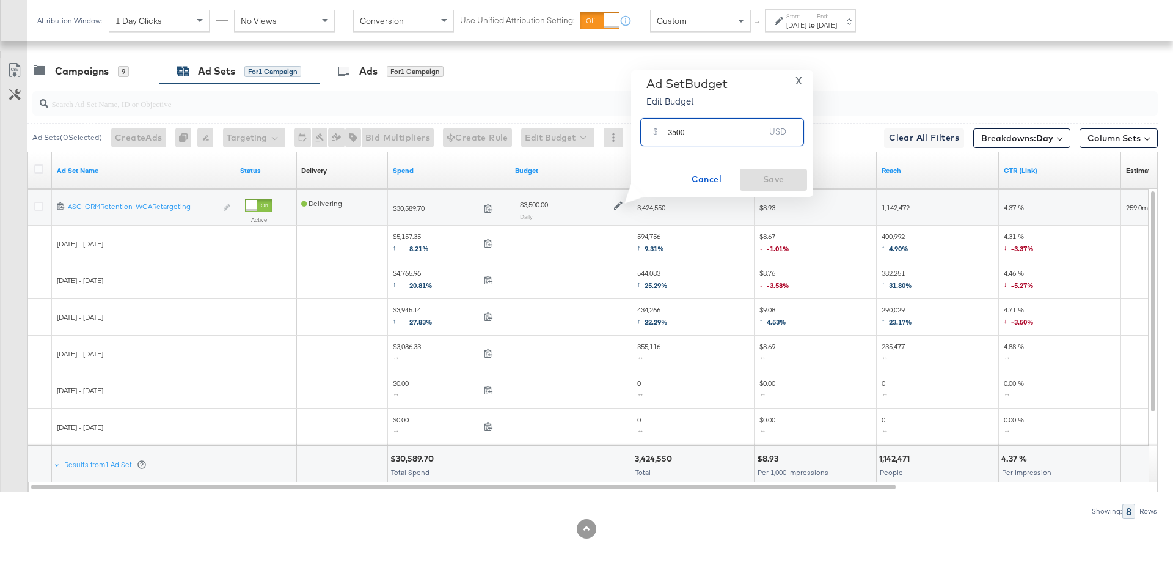
drag, startPoint x: 690, startPoint y: 135, endPoint x: 664, endPoint y: 135, distance: 26.9
click at [664, 135] on div "$ 3500 USD" at bounding box center [722, 131] width 164 height 27
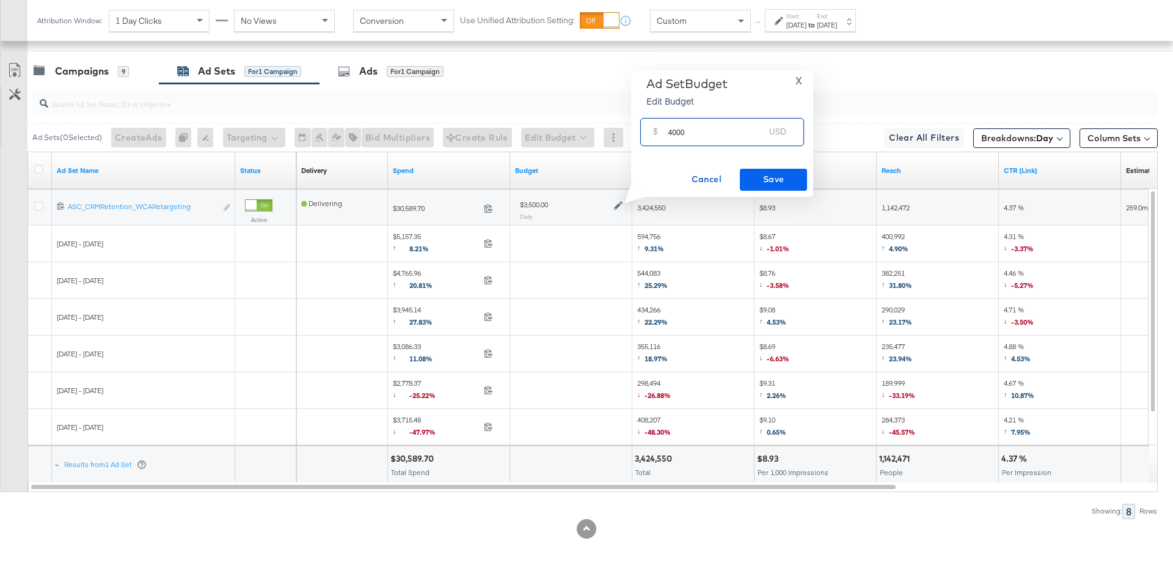
type input "4000"
click at [769, 170] on button "Save" at bounding box center [773, 180] width 67 height 22
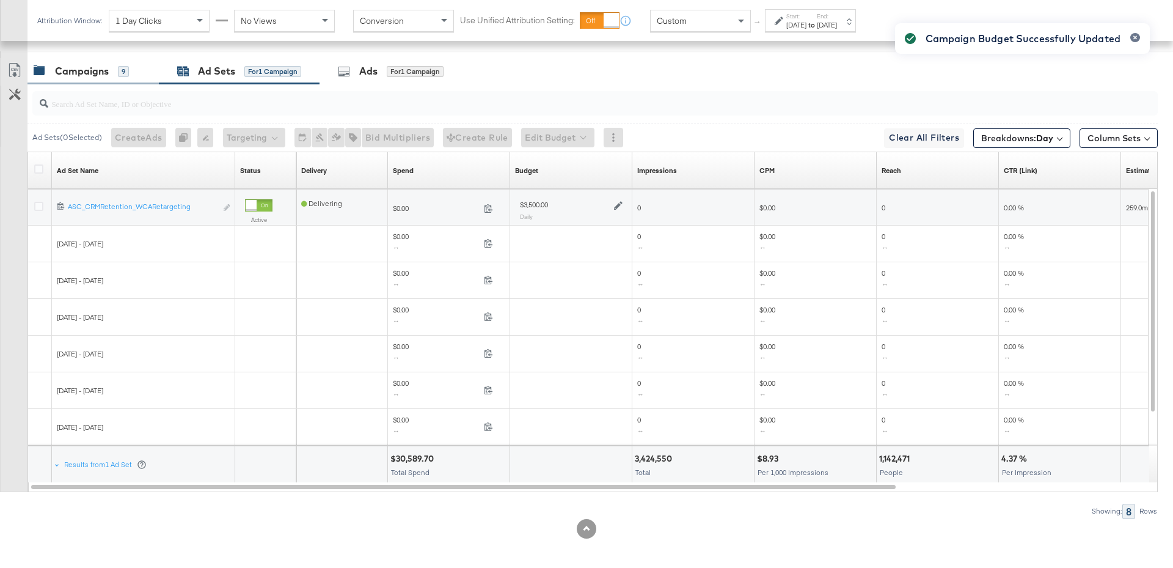
click at [93, 64] on div "Campaigns" at bounding box center [82, 71] width 54 height 14
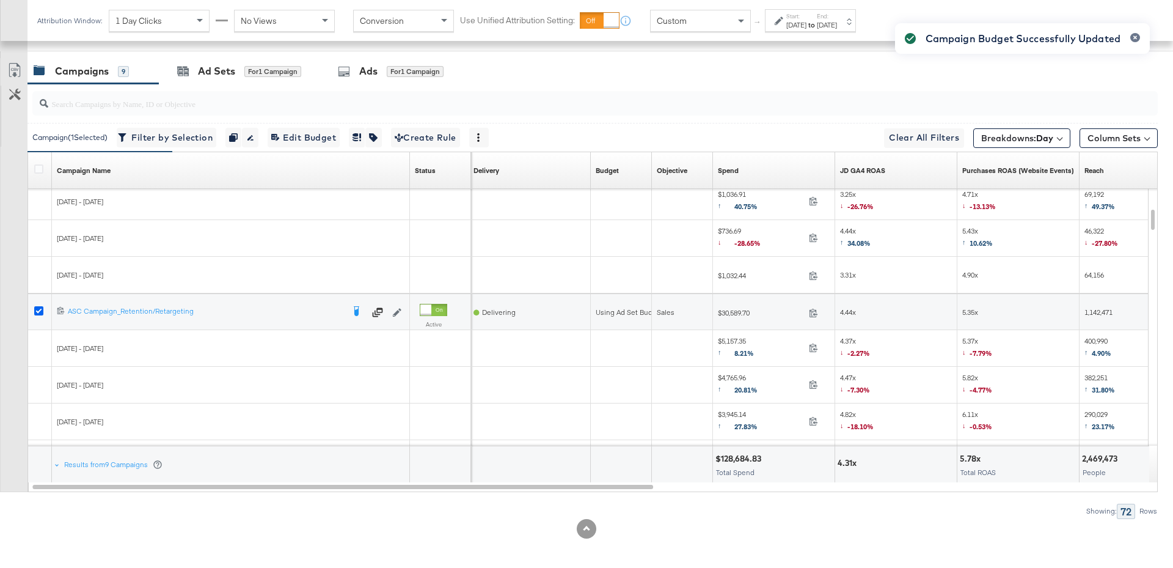
click at [35, 310] on icon at bounding box center [38, 310] width 9 height 9
click at [0, 0] on input "checkbox" at bounding box center [0, 0] width 0 height 0
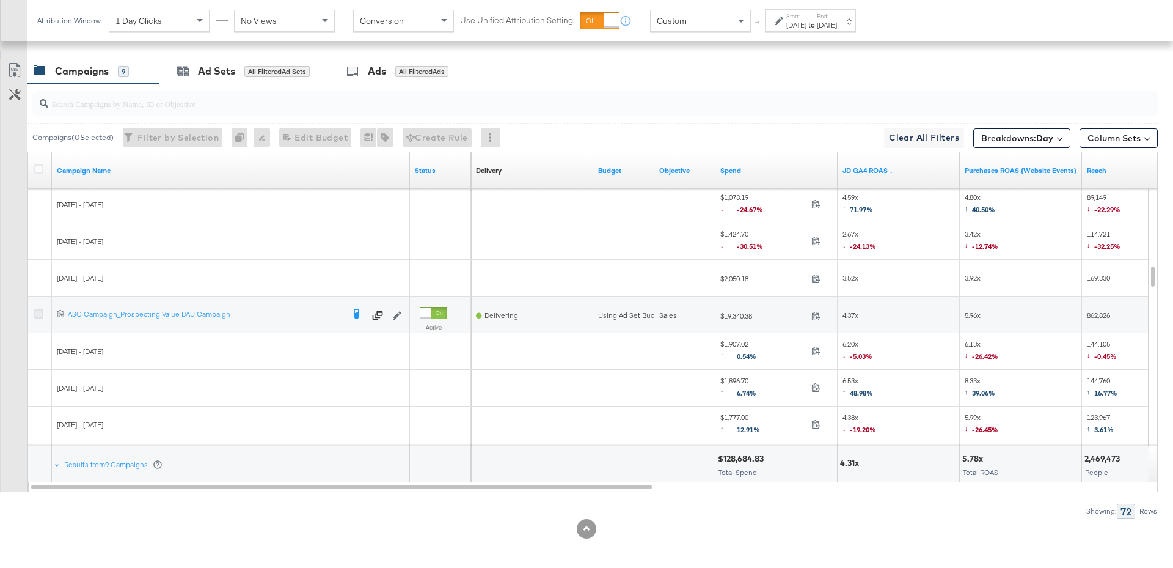
click at [38, 311] on icon at bounding box center [38, 313] width 9 height 9
click at [0, 0] on input "checkbox" at bounding box center [0, 0] width 0 height 0
click at [253, 78] on div "Ad Sets for 1 Campaign" at bounding box center [239, 71] width 161 height 26
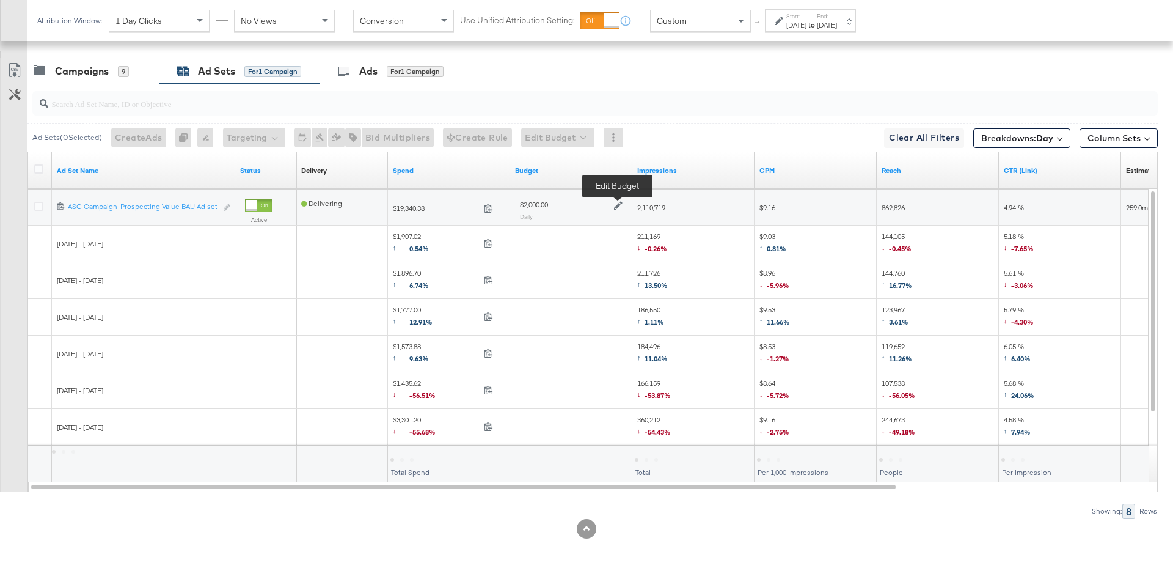
click at [616, 202] on icon at bounding box center [618, 205] width 9 height 9
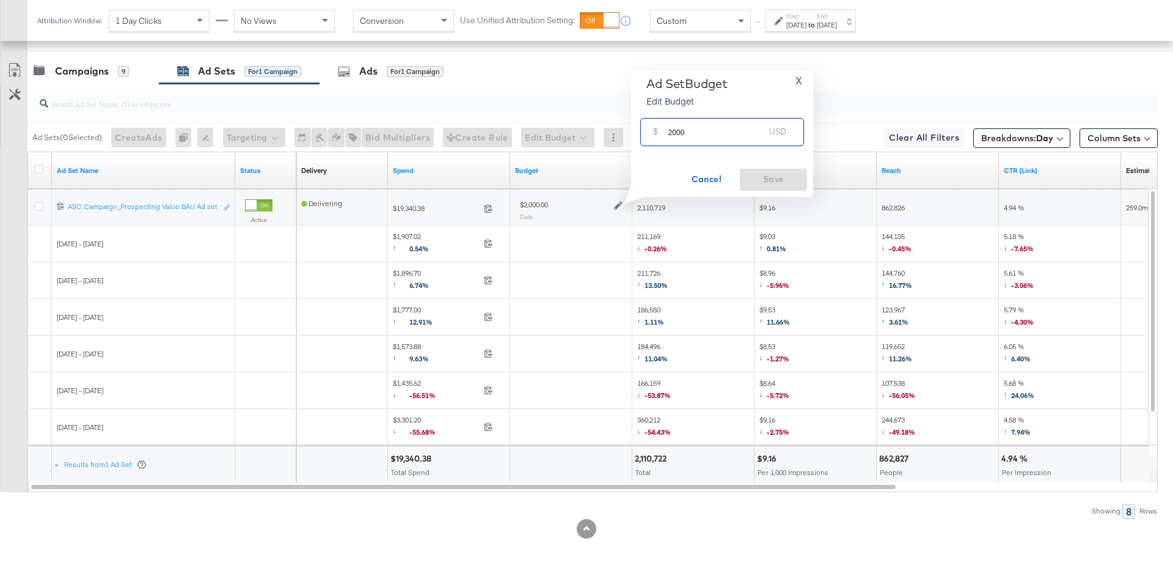
drag, startPoint x: 685, startPoint y: 133, endPoint x: 666, endPoint y: 133, distance: 18.9
click at [666, 133] on div "$ 2000 USD" at bounding box center [722, 131] width 164 height 27
type input "2500"
click at [764, 178] on span "Save" at bounding box center [773, 179] width 57 height 15
click at [99, 79] on div "Campaigns 9" at bounding box center [92, 71] width 131 height 26
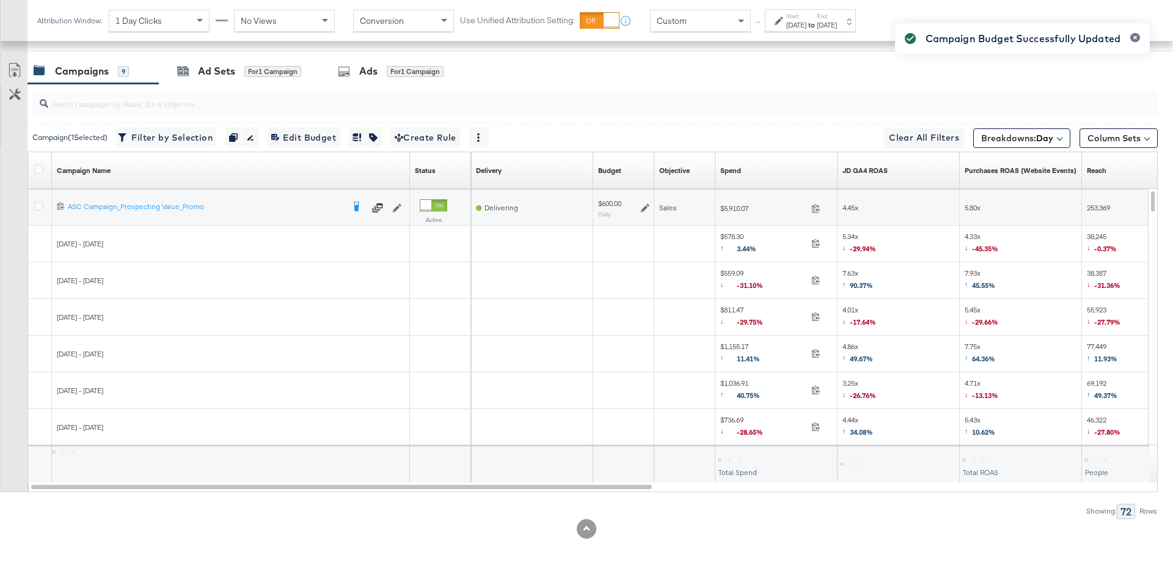
scroll to position [604, 0]
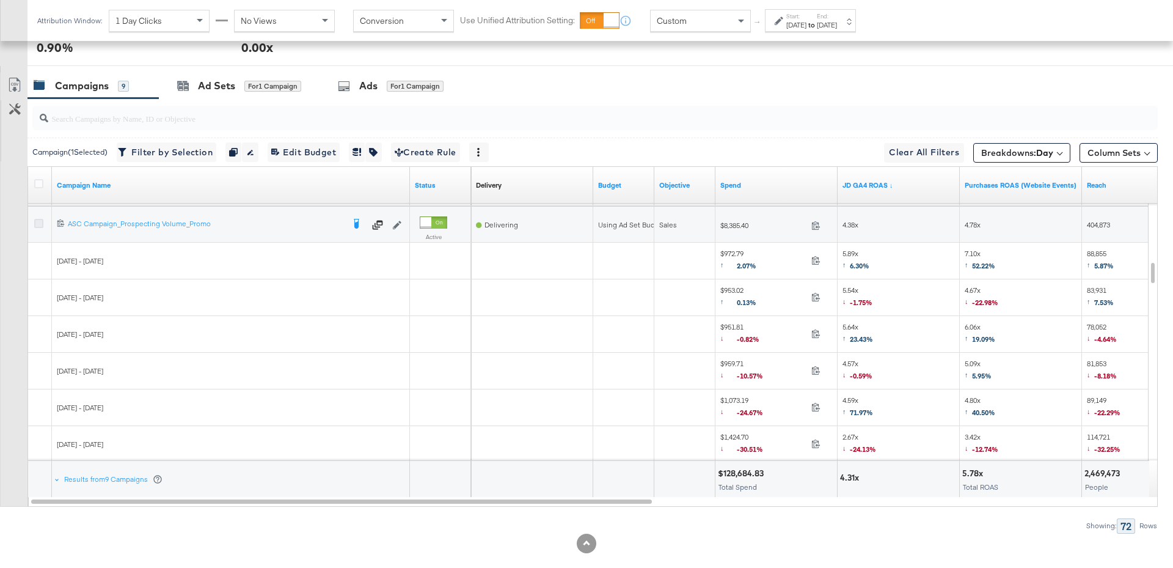
click at [36, 219] on icon at bounding box center [38, 223] width 9 height 9
click at [0, 0] on input "checkbox" at bounding box center [0, 0] width 0 height 0
click at [220, 89] on div "Ad Sets" at bounding box center [216, 86] width 37 height 14
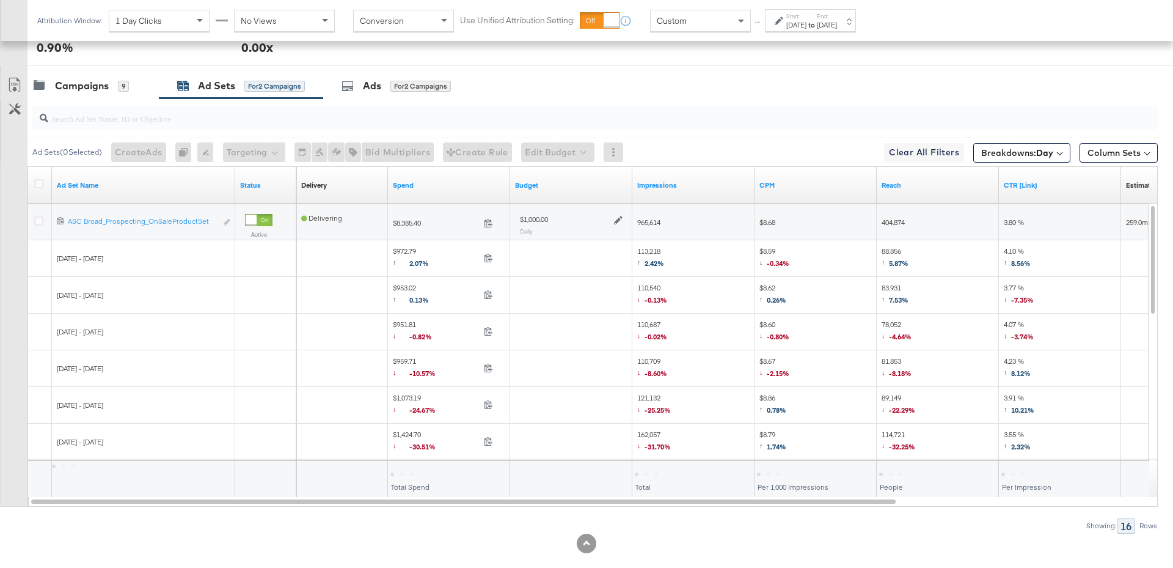
click at [621, 216] on icon at bounding box center [618, 220] width 9 height 9
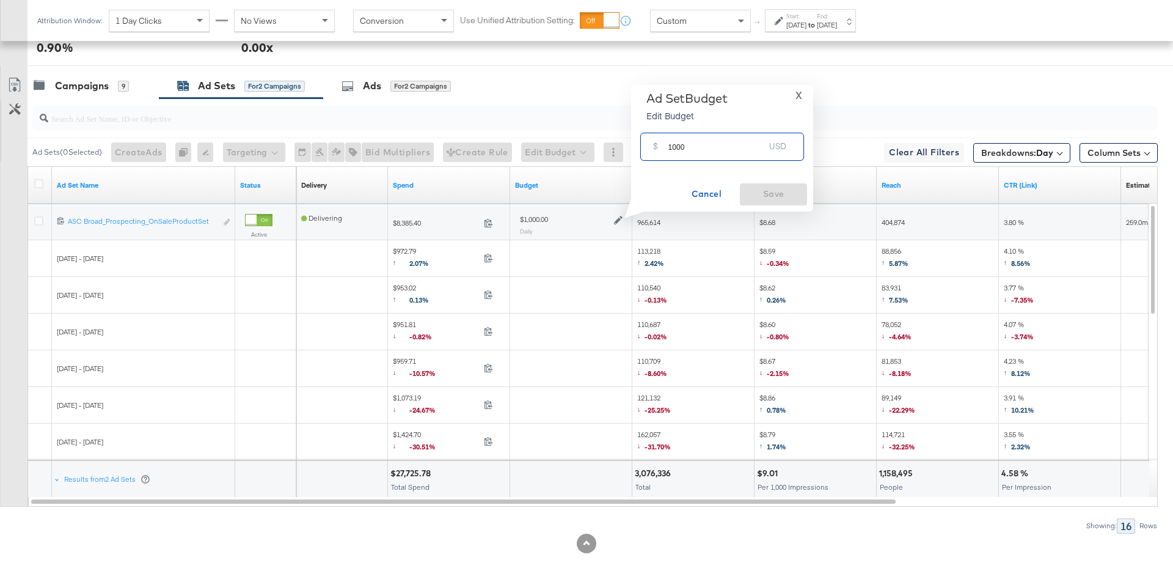
drag, startPoint x: 695, startPoint y: 144, endPoint x: 656, endPoint y: 144, distance: 38.5
click at [656, 144] on div "$ 1000 USD" at bounding box center [722, 146] width 164 height 27
type input "1300"
click at [755, 196] on span "Save" at bounding box center [773, 193] width 57 height 15
click at [98, 73] on div "Campaigns 9" at bounding box center [92, 86] width 131 height 26
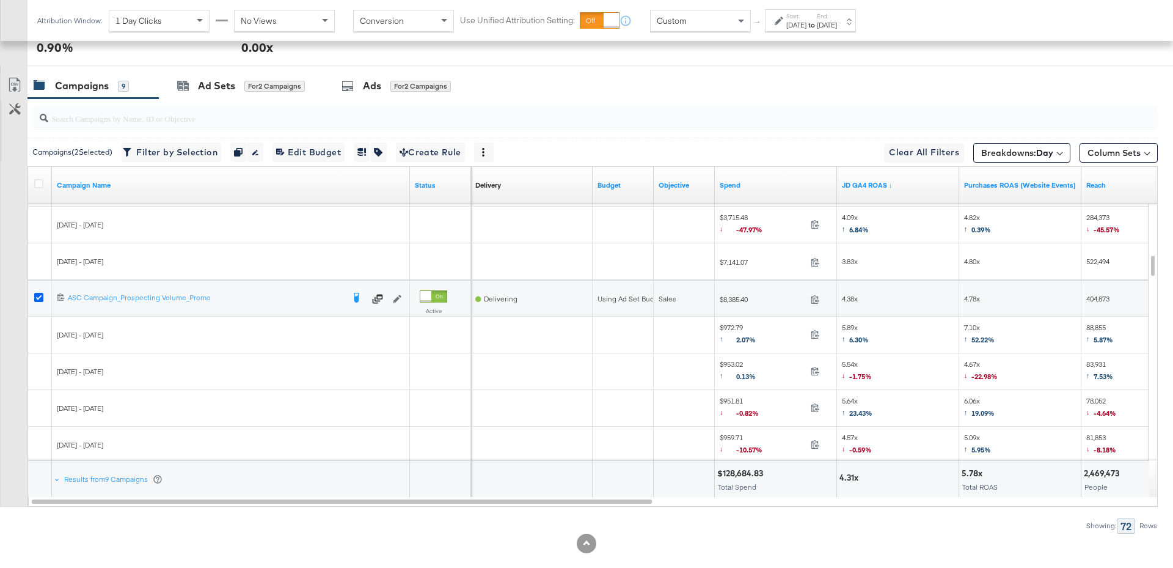
click at [39, 293] on icon at bounding box center [38, 297] width 9 height 9
click at [0, 0] on input "checkbox" at bounding box center [0, 0] width 0 height 0
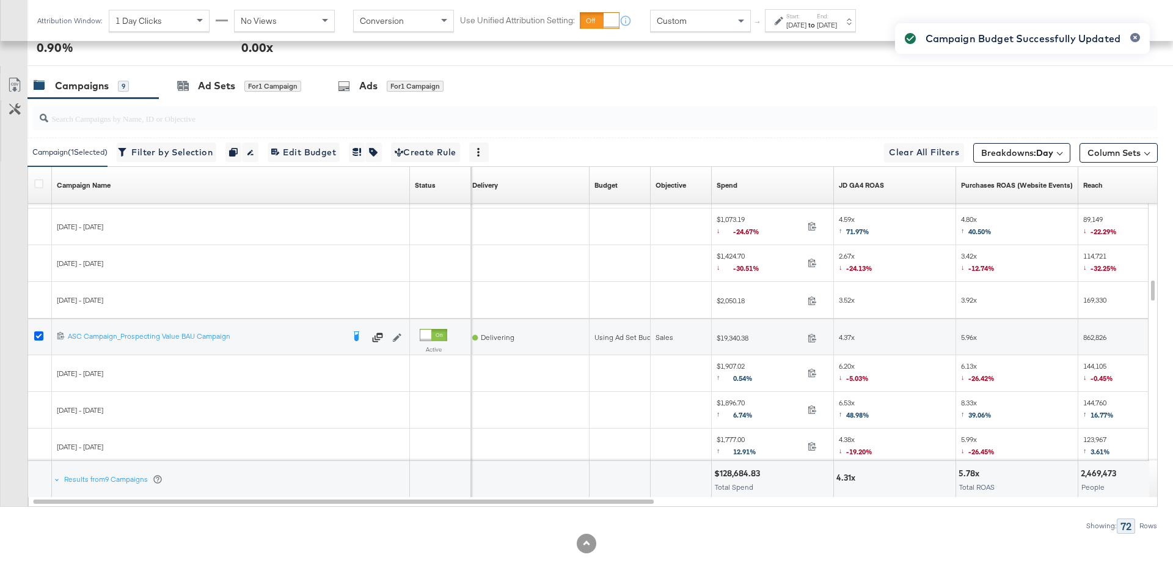
click at [40, 334] on icon at bounding box center [38, 335] width 9 height 9
click at [0, 0] on input "checkbox" at bounding box center [0, 0] width 0 height 0
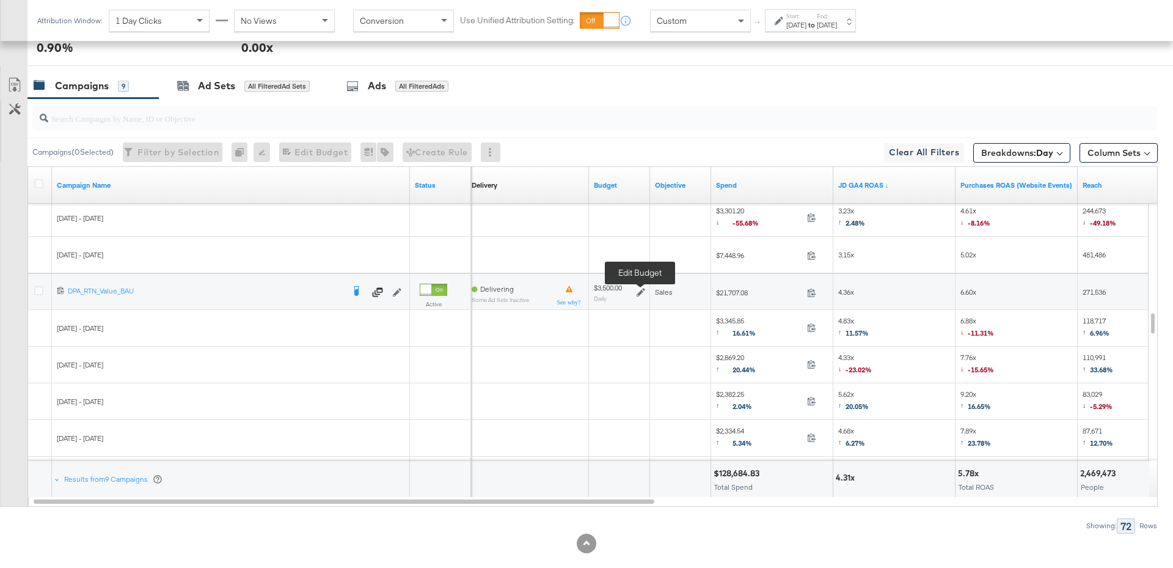
click at [642, 289] on icon at bounding box center [641, 292] width 9 height 9
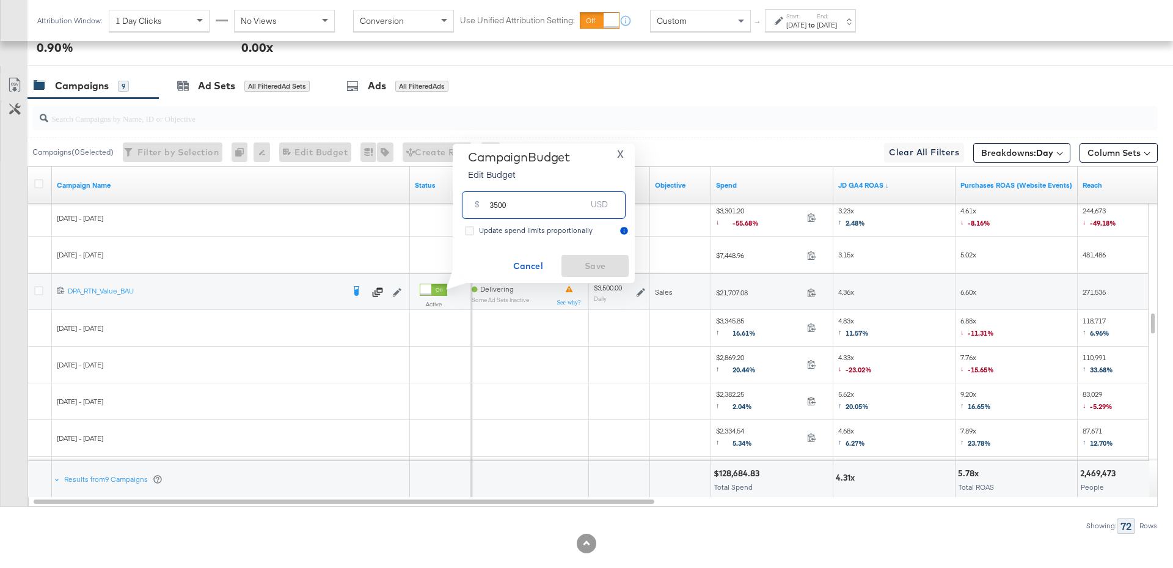
drag, startPoint x: 508, startPoint y: 207, endPoint x: 483, endPoint y: 208, distance: 24.4
click at [483, 208] on div "$ 3500 USD" at bounding box center [544, 204] width 164 height 27
type input "1"
type input "2000"
click at [586, 273] on span "Save" at bounding box center [594, 265] width 57 height 15
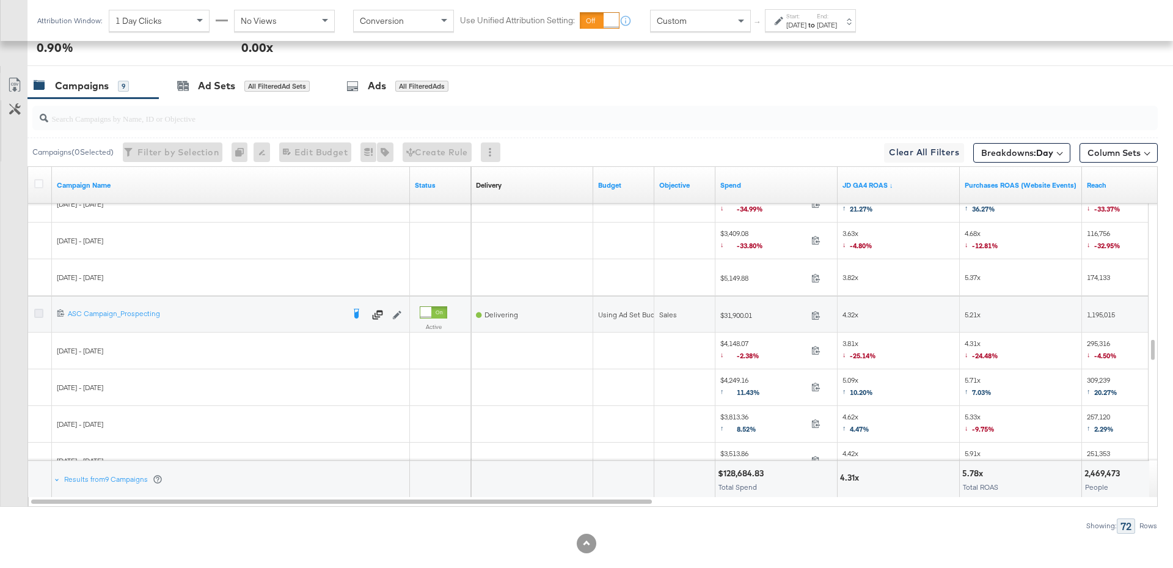
click at [40, 310] on icon at bounding box center [38, 313] width 9 height 9
click at [0, 0] on input "checkbox" at bounding box center [0, 0] width 0 height 0
click at [232, 101] on input "search" at bounding box center [551, 113] width 1006 height 24
click at [232, 86] on div "Ad Sets" at bounding box center [216, 86] width 37 height 14
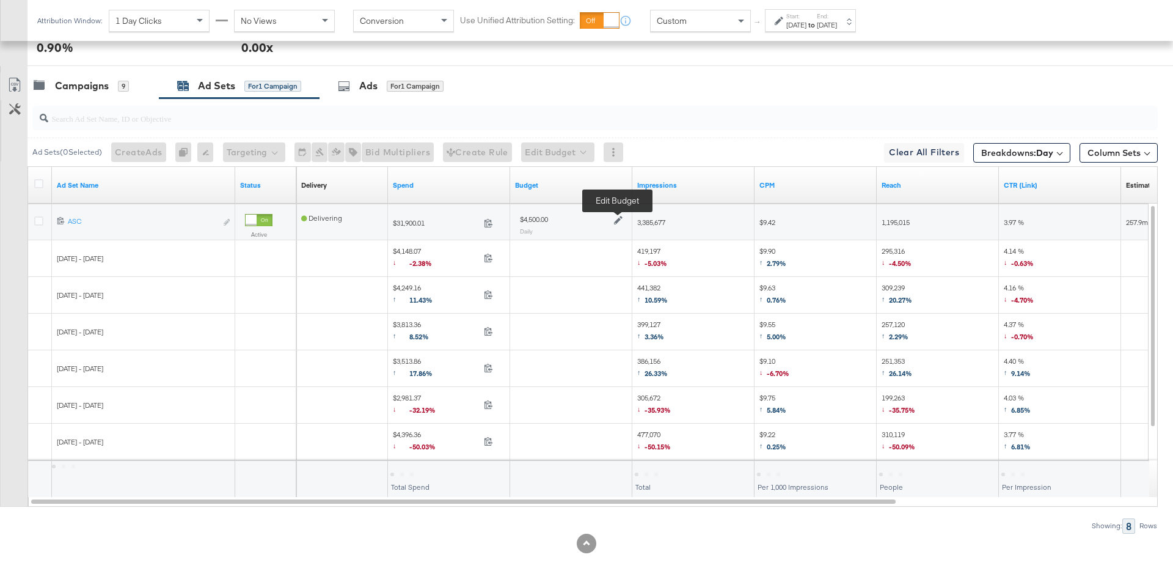
click at [619, 216] on icon at bounding box center [618, 220] width 9 height 9
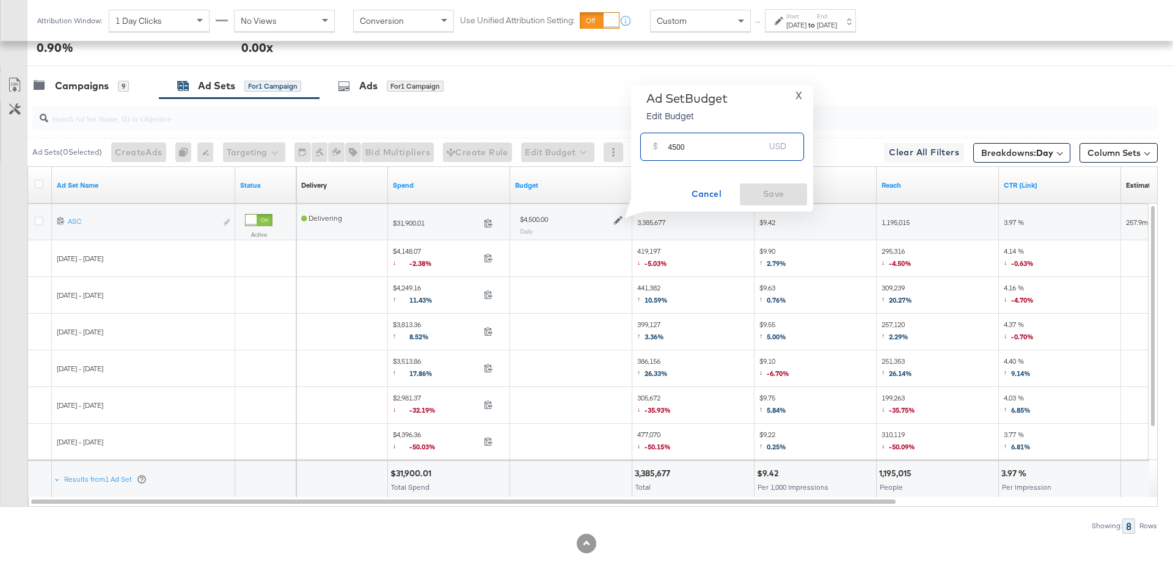
drag, startPoint x: 697, startPoint y: 141, endPoint x: 667, endPoint y: 144, distance: 30.1
click at [667, 144] on div "$ 4500 USD" at bounding box center [722, 146] width 164 height 27
drag, startPoint x: 693, startPoint y: 149, endPoint x: 665, endPoint y: 149, distance: 28.1
click at [665, 149] on div "$ 4500 USD" at bounding box center [722, 146] width 164 height 27
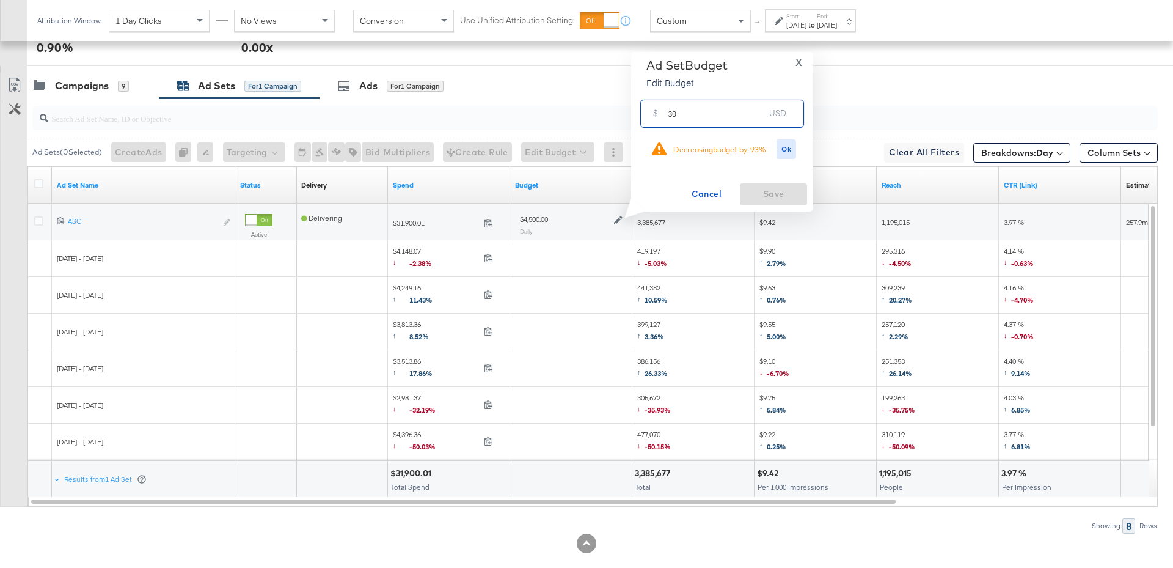
type input "3"
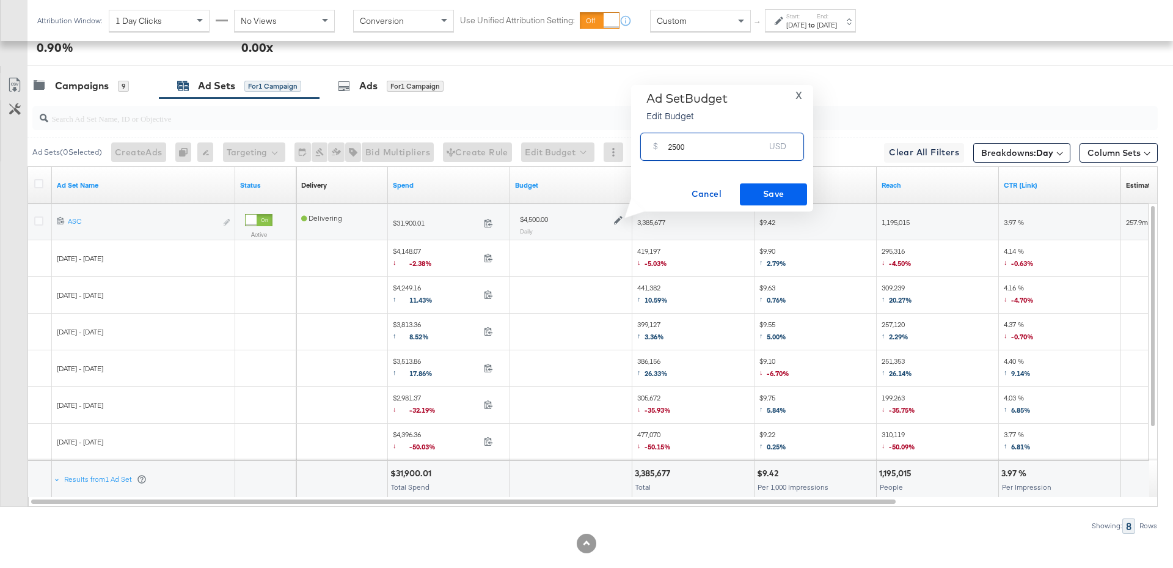
type input "2500"
click at [767, 196] on span "Save" at bounding box center [773, 193] width 57 height 15
click at [108, 84] on div "Campaigns" at bounding box center [82, 86] width 54 height 14
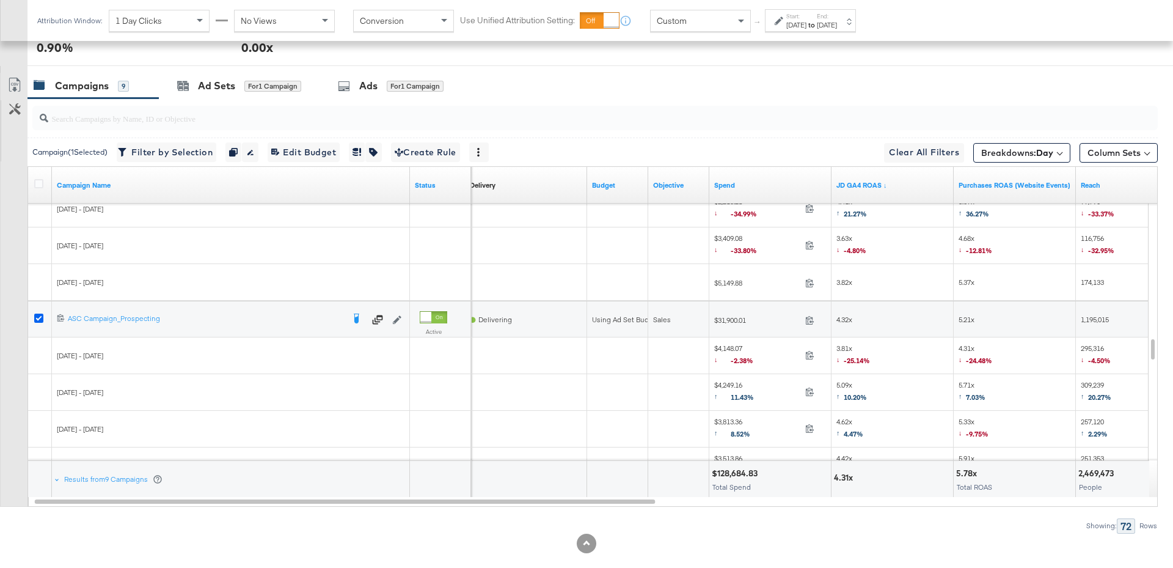
click at [38, 313] on icon at bounding box center [38, 317] width 9 height 9
click at [0, 0] on input "checkbox" at bounding box center [0, 0] width 0 height 0
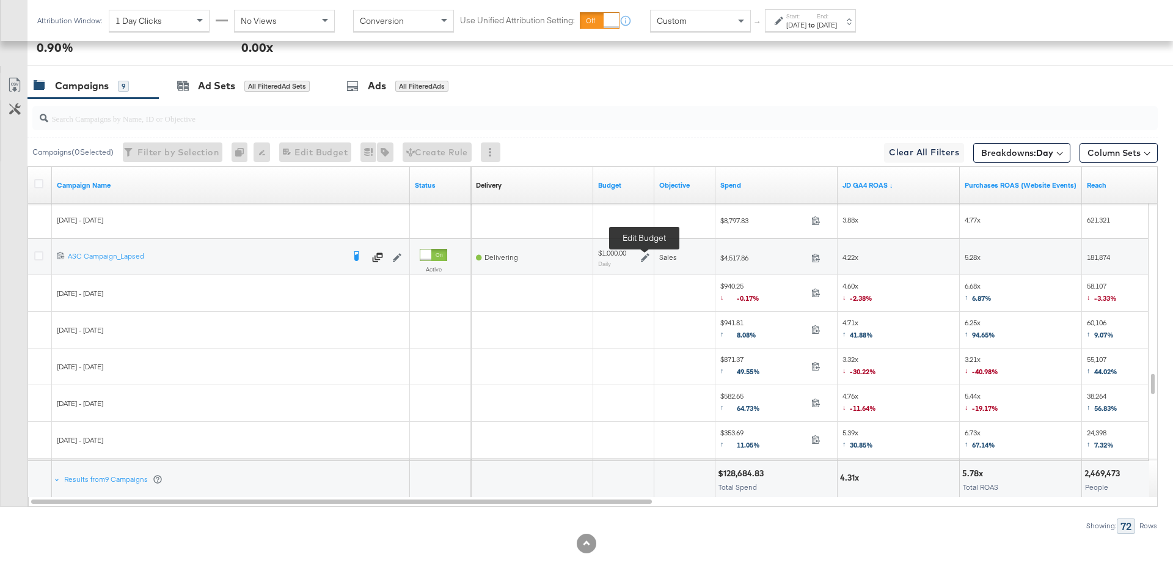
click at [646, 253] on icon at bounding box center [645, 257] width 9 height 9
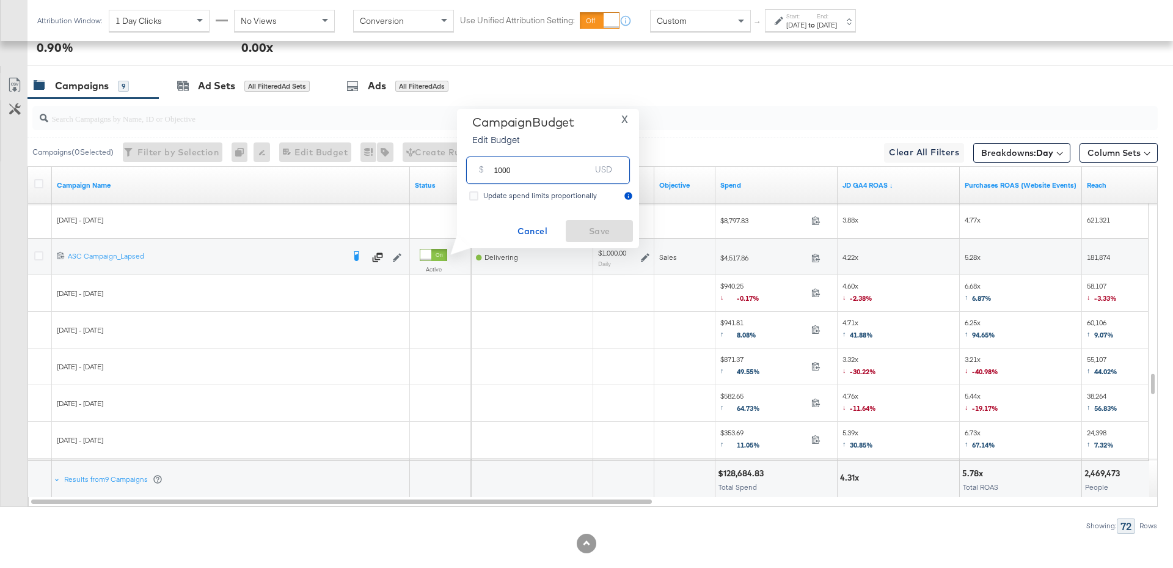
drag, startPoint x: 520, startPoint y: 173, endPoint x: 492, endPoint y: 173, distance: 27.5
click at [492, 173] on div "$ 1000 USD" at bounding box center [548, 169] width 164 height 27
type input "700"
click at [609, 235] on span "Save" at bounding box center [599, 231] width 57 height 15
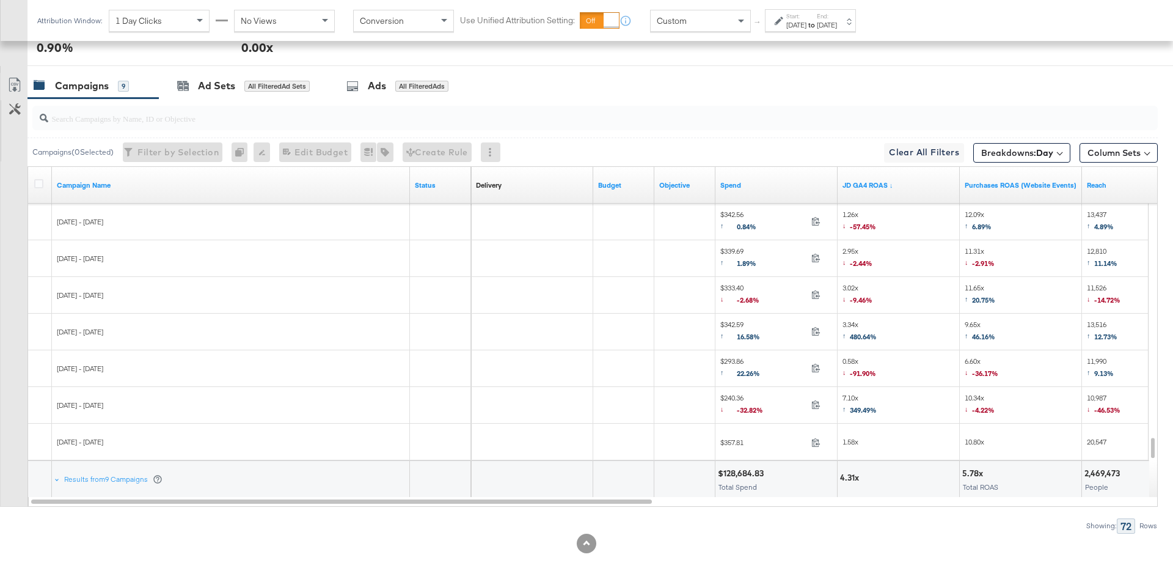
scroll to position [620, 0]
